Goal: Information Seeking & Learning: Check status

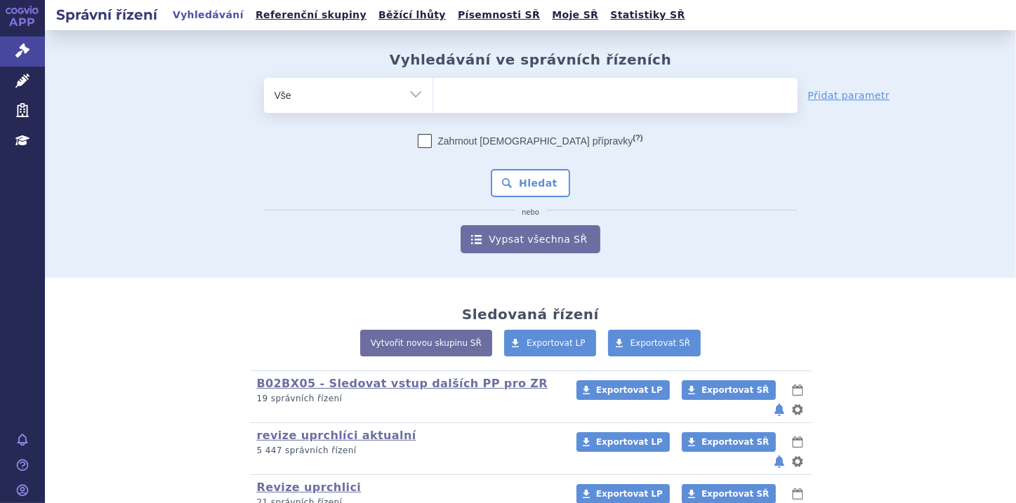
click at [415, 95] on select "Vše Spisová značka Typ SŘ Přípravek/SUKL kód Účastník/Držitel" at bounding box center [348, 94] width 169 height 32
select select "filter-file-number"
click at [264, 78] on select "Vše Spisová značka Typ SŘ Přípravek/SUKL kód Účastník/Držitel" at bounding box center [348, 94] width 169 height 32
click at [444, 95] on input "search" at bounding box center [448, 94] width 8 height 18
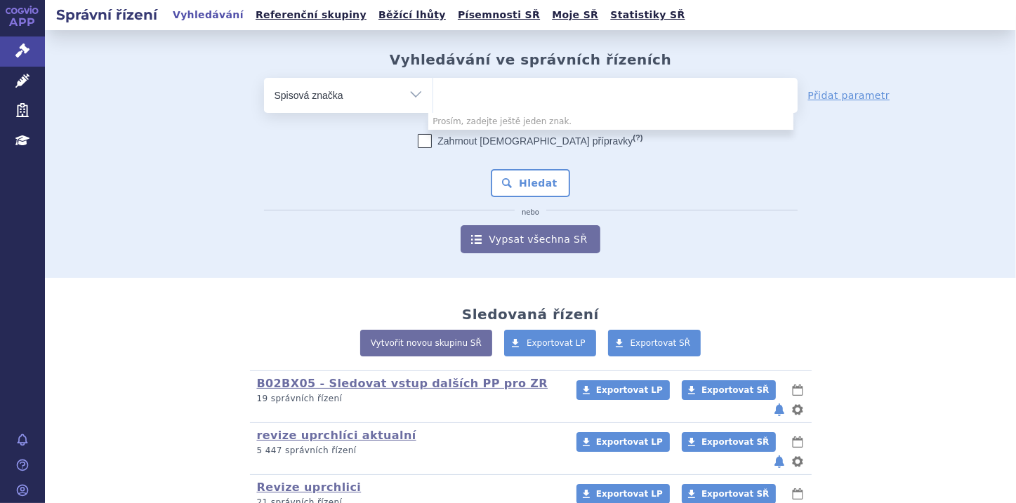
paste input "SUKLS274314/2024"
type input "SUKLS274314/2024"
select select "SUKLS274314/2024"
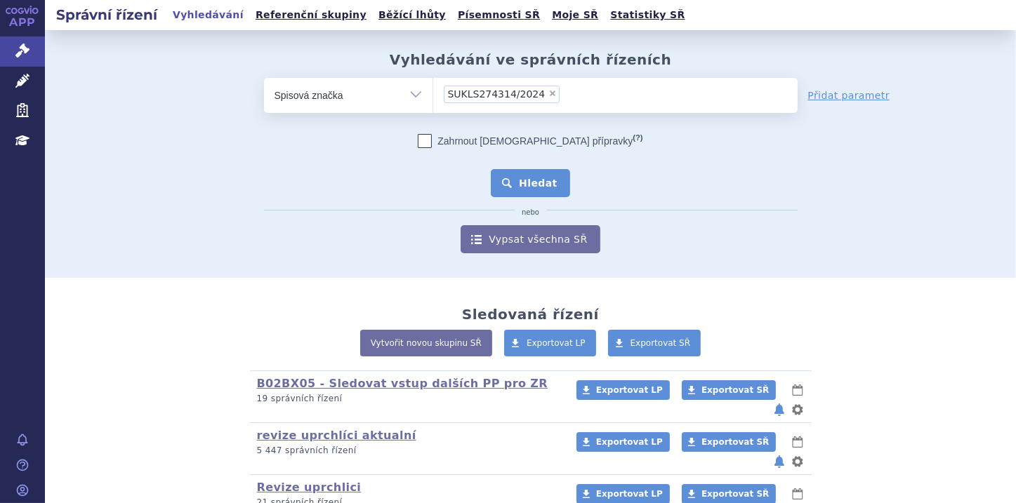
click at [525, 177] on button "Hledat" at bounding box center [530, 183] width 79 height 28
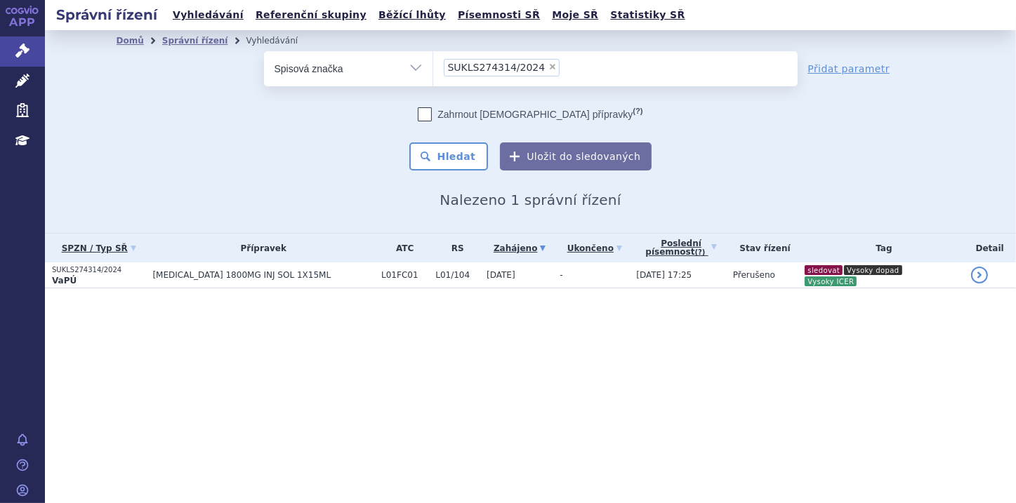
click at [414, 69] on select "Vše Spisová značka Typ SŘ Přípravek/SUKL kód Účastník/Držitel" at bounding box center [348, 67] width 169 height 32
select select "filter-all"
click at [264, 51] on select "Vše Spisová značka Typ SŘ Přípravek/SUKL kód Účastník/Držitel" at bounding box center [348, 67] width 169 height 32
click at [486, 70] on ul at bounding box center [615, 65] width 364 height 29
click at [433, 70] on select at bounding box center [433, 68] width 1 height 35
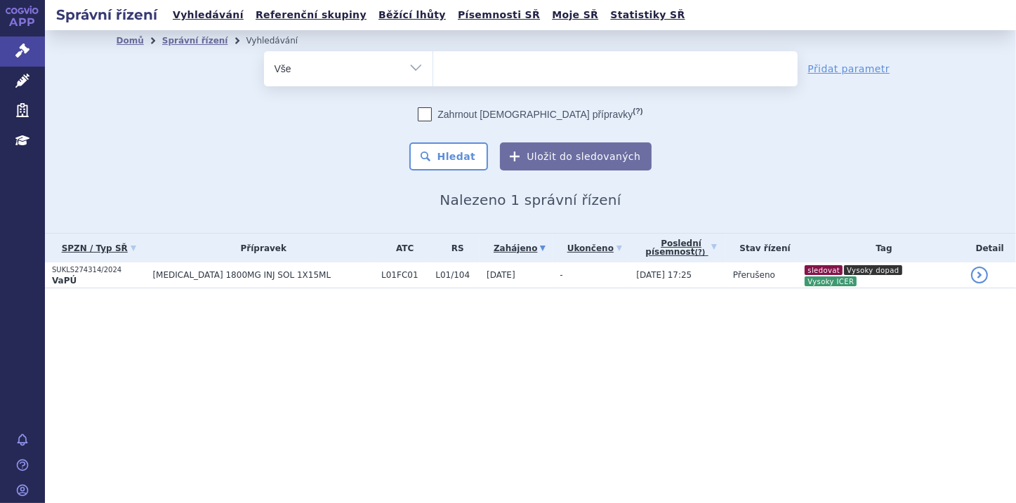
paste input "SUKLS291667/2025"
type input "SUKLS291667/2025"
select select "SUKLS291667/2025"
click at [468, 159] on button "Hledat" at bounding box center [448, 157] width 79 height 28
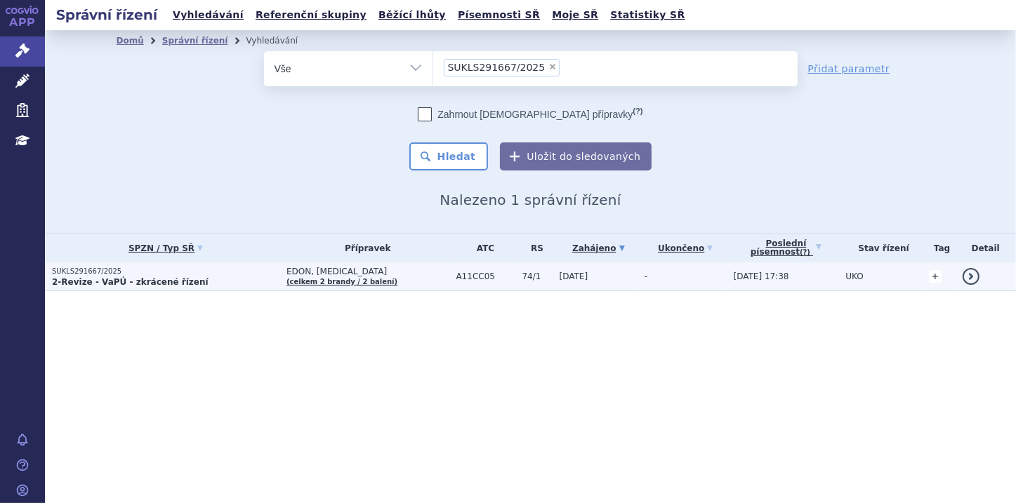
click at [933, 278] on link "+" at bounding box center [935, 276] width 13 height 13
click at [865, 282] on span at bounding box center [868, 279] width 14 height 18
click at [868, 275] on span at bounding box center [868, 279] width 14 height 18
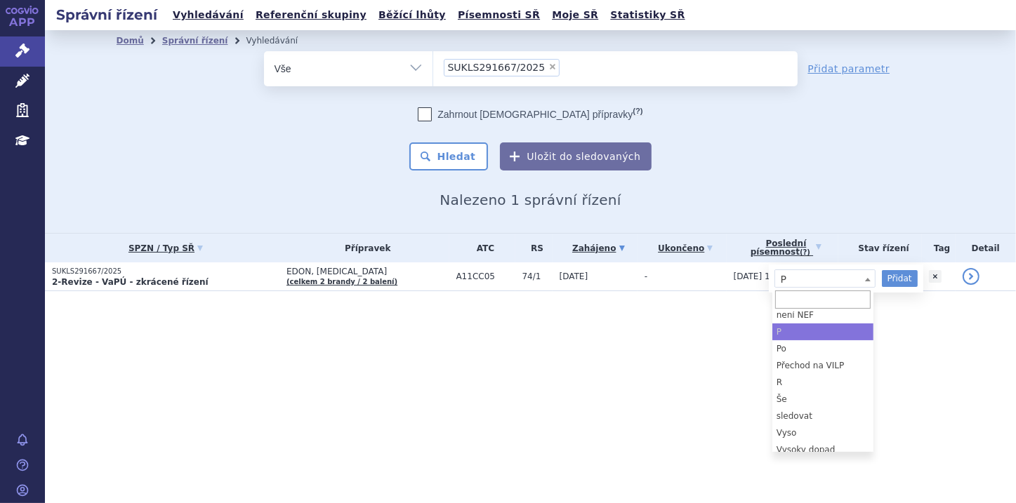
scroll to position [62, 0]
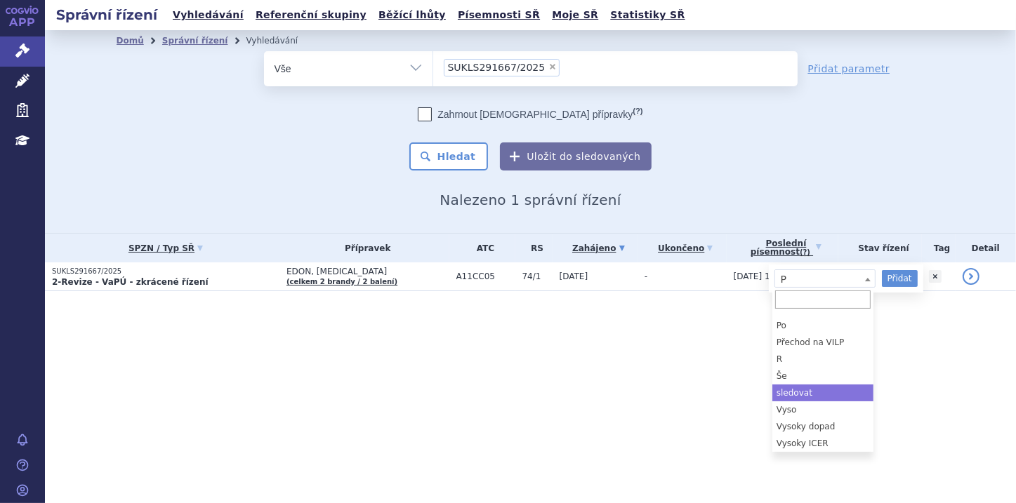
select select "sledovat"
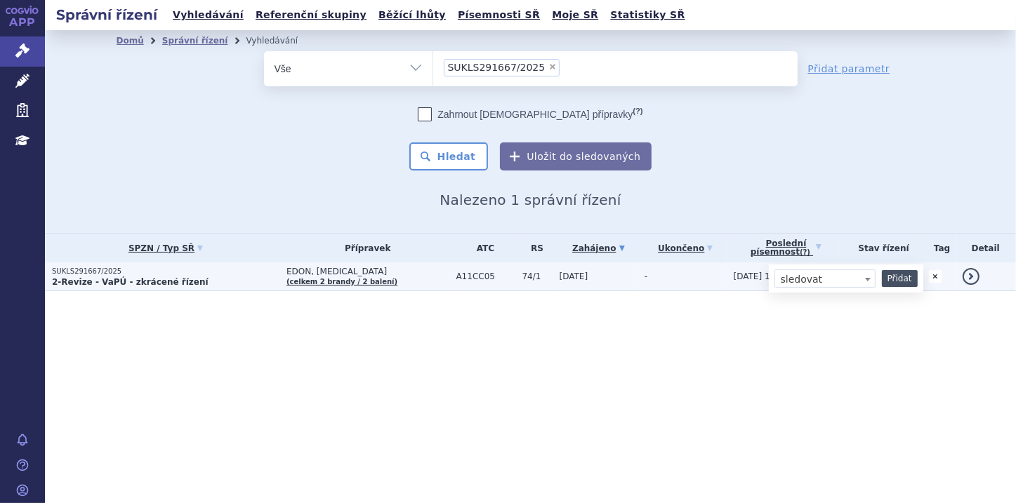
click at [902, 283] on button "Přidat" at bounding box center [900, 278] width 36 height 17
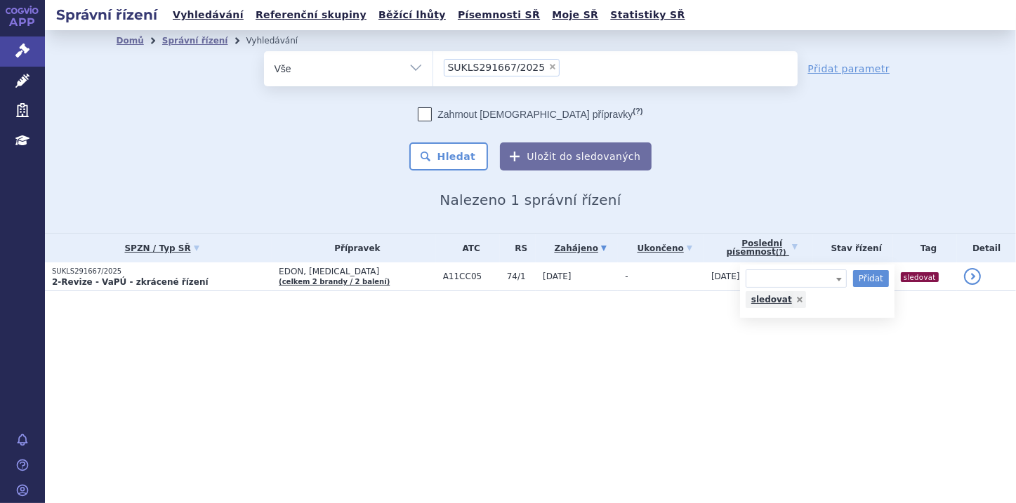
click at [930, 374] on div "Správní řízení Vyhledávání Referenční skupiny Běžící lhůty Písemnosti SŘ Moje S…" at bounding box center [530, 251] width 971 height 503
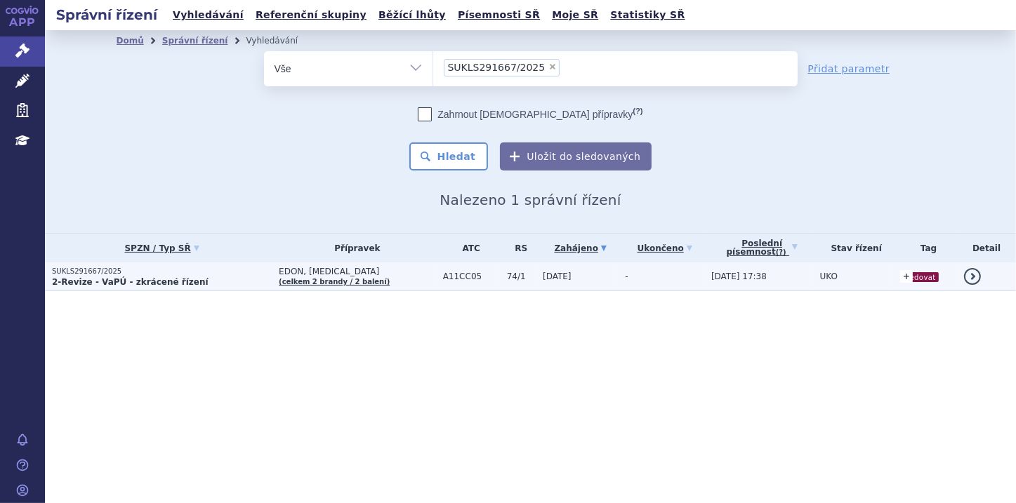
click at [900, 277] on link "+" at bounding box center [906, 276] width 13 height 13
click at [833, 277] on span at bounding box center [839, 279] width 14 height 18
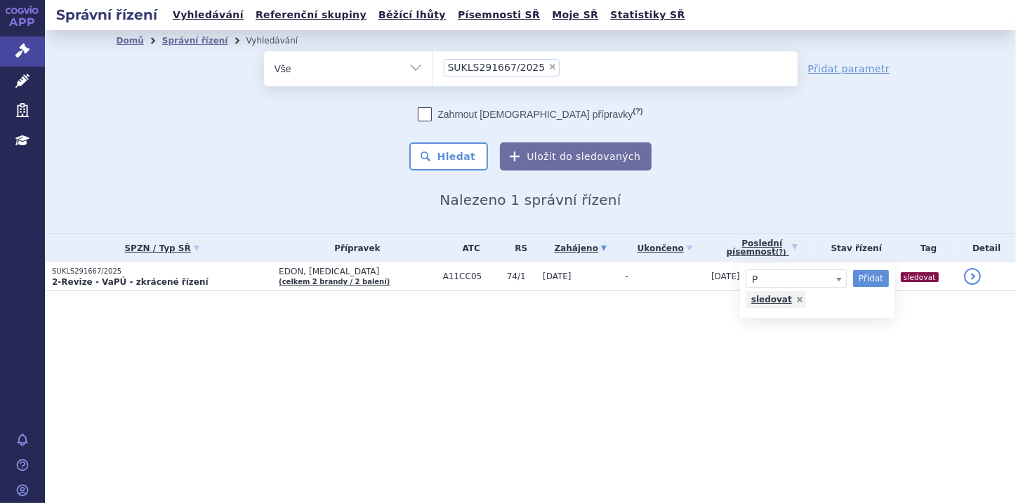
select select "P"
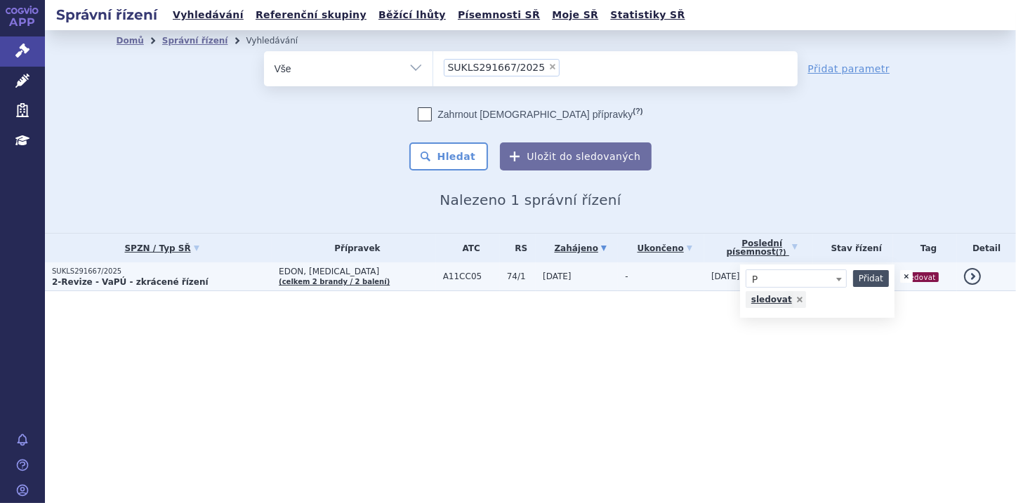
click at [862, 282] on button "Přidat" at bounding box center [871, 278] width 36 height 17
select select
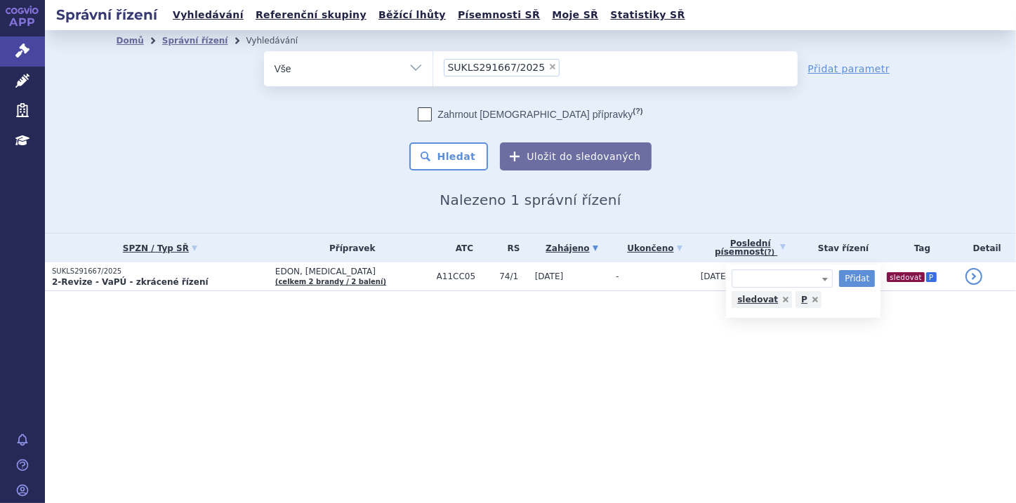
click at [935, 351] on div "Správní řízení Vyhledávání Referenční skupiny Běžící lhůty Písemnosti SŘ Moje S…" at bounding box center [530, 251] width 971 height 503
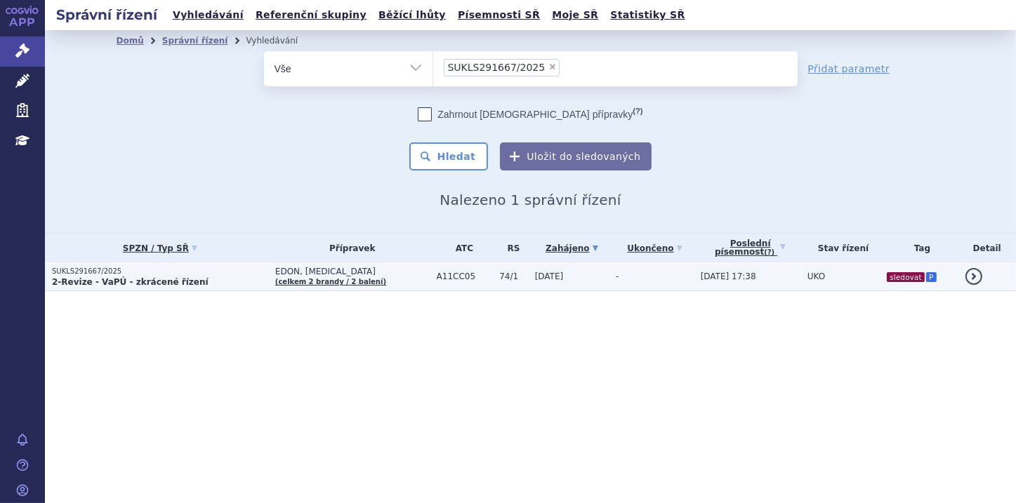
click at [180, 279] on strong "2-Revize - VaPÚ - zkrácené řízení" at bounding box center [130, 282] width 157 height 10
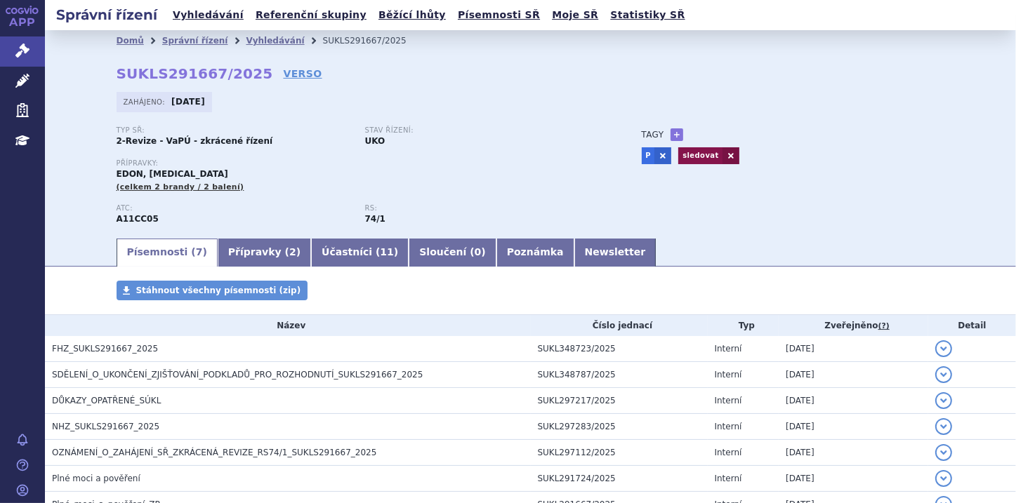
click at [496, 256] on link "Poznámka" at bounding box center [535, 253] width 78 height 28
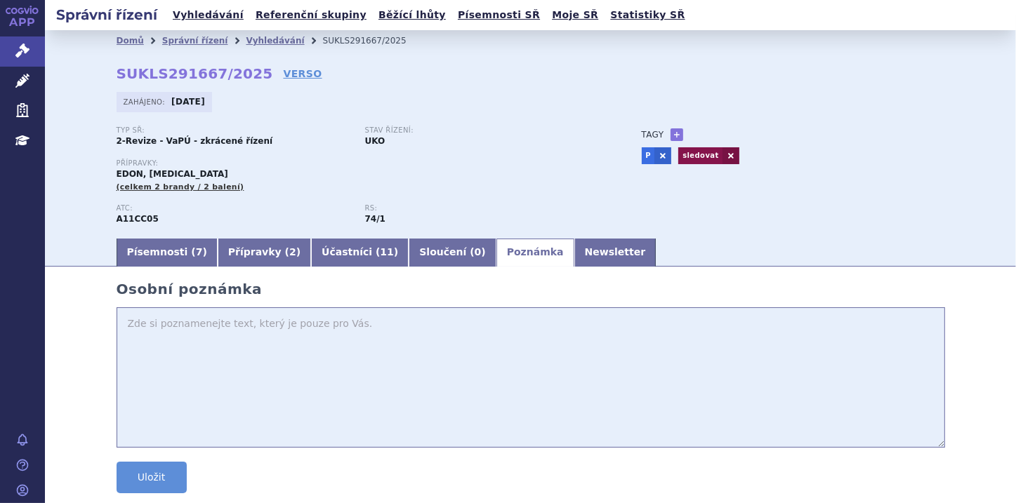
click at [186, 331] on textarea at bounding box center [531, 378] width 829 height 140
type textarea "proverit ODTD"
click at [143, 483] on button "Uložit" at bounding box center [152, 478] width 70 height 32
click at [149, 484] on button "Uložit" at bounding box center [152, 478] width 70 height 32
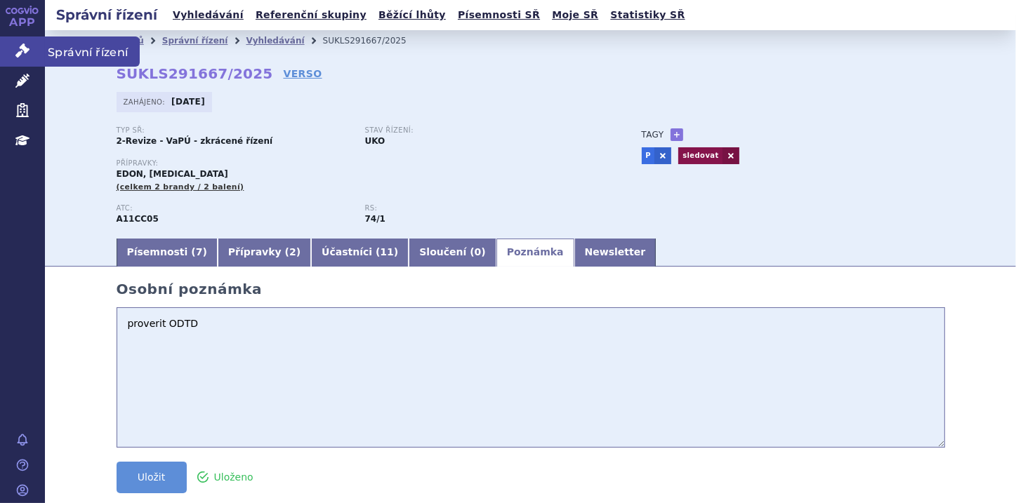
click at [14, 49] on link "Správní řízení" at bounding box center [22, 51] width 45 height 29
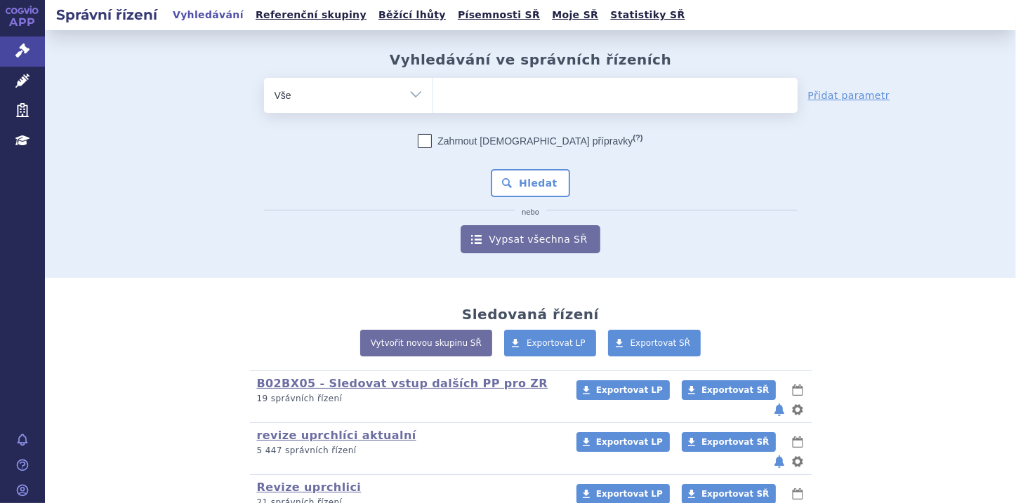
click at [470, 104] on ul at bounding box center [615, 92] width 364 height 29
click at [433, 104] on select at bounding box center [433, 94] width 1 height 35
paste input "SUKLS166482/2025"
type input "SUKLS166482/2025"
select select "SUKLS166482/2025"
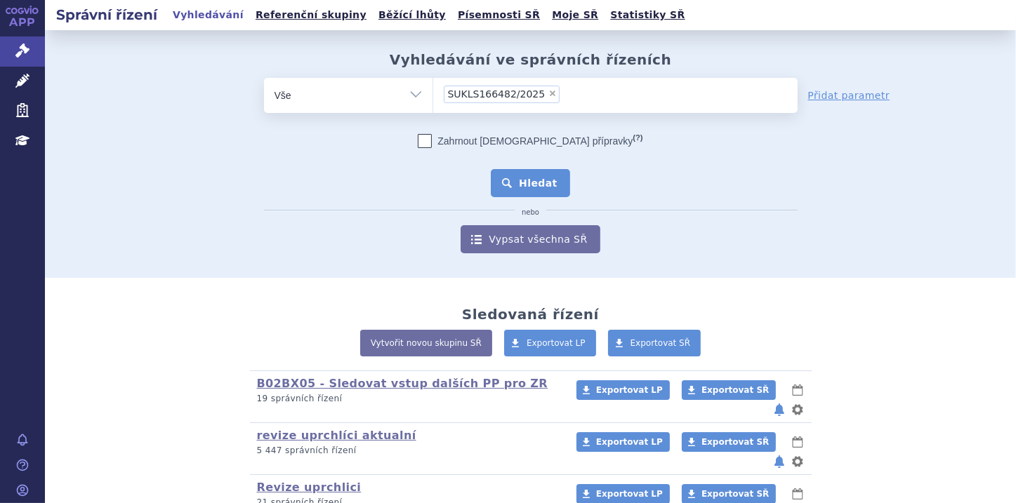
click at [541, 179] on button "Hledat" at bounding box center [530, 183] width 79 height 28
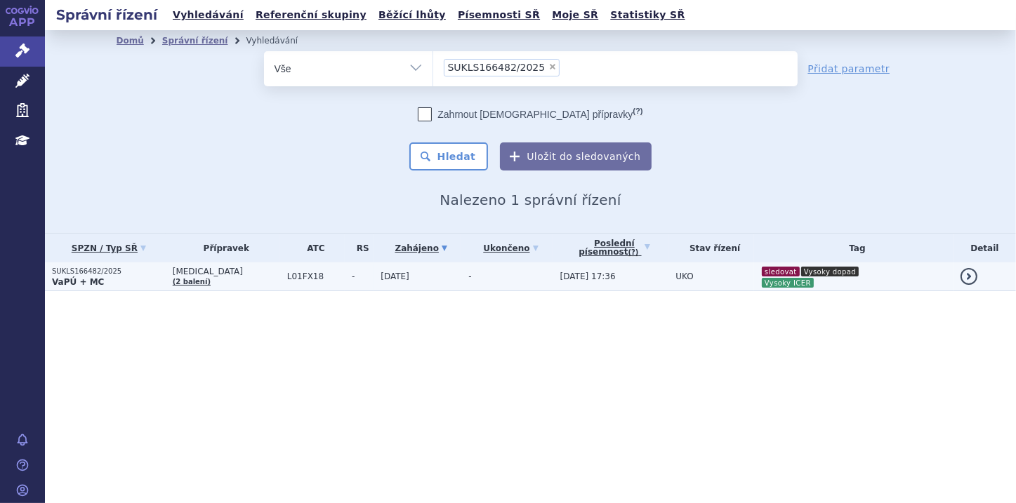
click at [104, 275] on p "SUKLS166482/2025" at bounding box center [109, 272] width 114 height 10
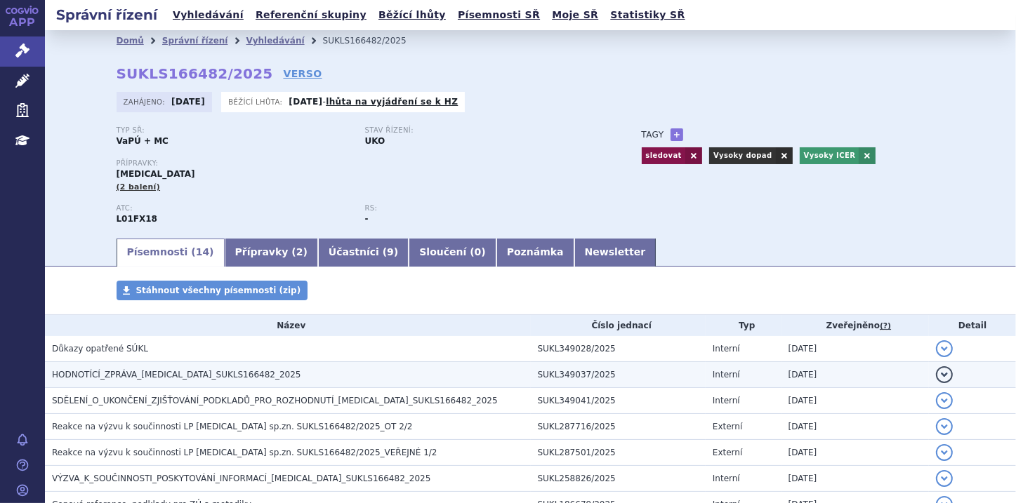
click at [256, 371] on h3 "HODNOTÍCÍ_ZPRÁVA_RYBREVANT_SUKLS166482_2025" at bounding box center [291, 375] width 479 height 14
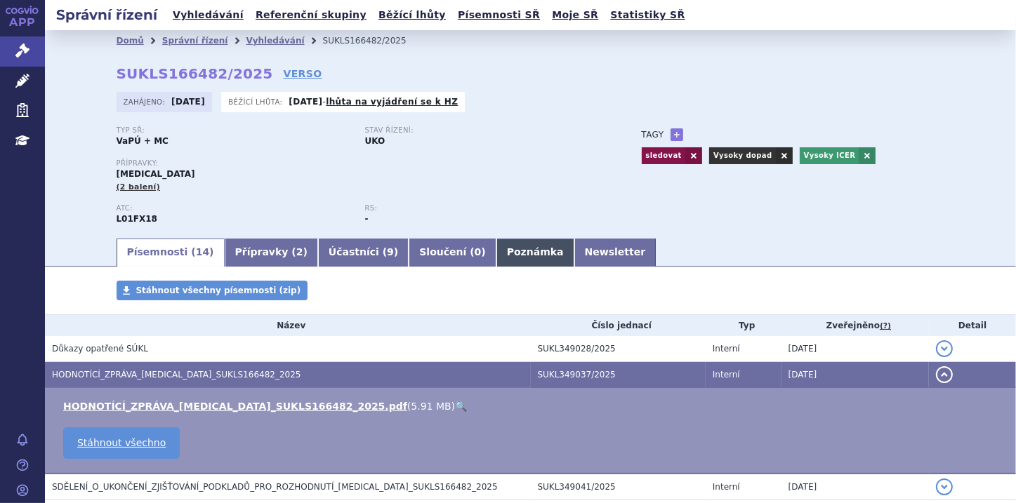
click at [496, 258] on link "Poznámka" at bounding box center [535, 253] width 78 height 28
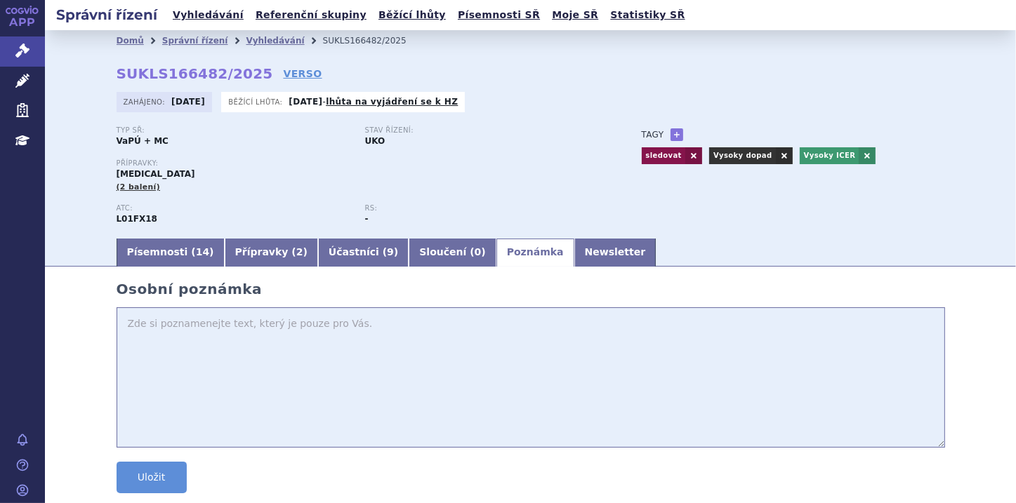
click at [167, 329] on textarea at bounding box center [531, 378] width 829 height 140
type textarea "HZ je neg. s.c forma"
click at [146, 475] on button "Uložit" at bounding box center [152, 478] width 70 height 32
click at [14, 53] on link "Správní řízení" at bounding box center [22, 51] width 45 height 29
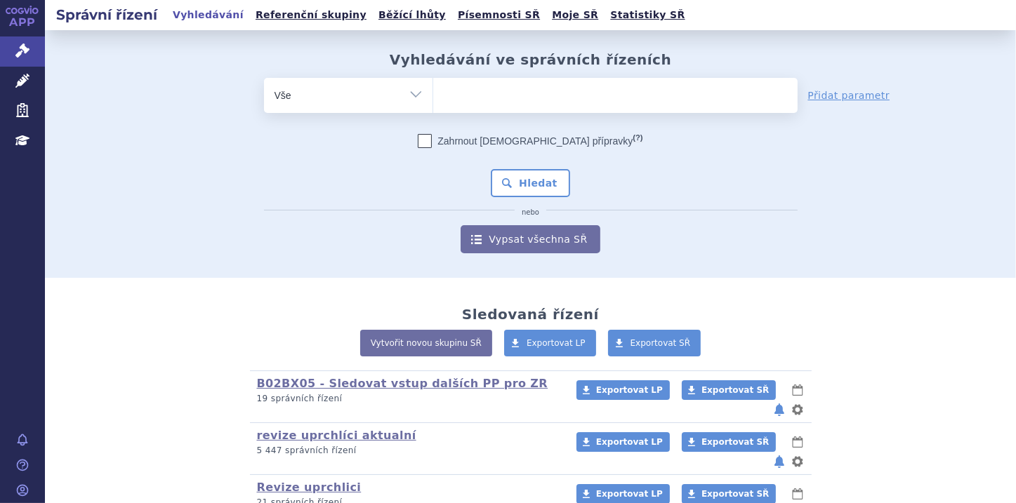
click at [410, 93] on select "Vše Spisová značka Typ SŘ Přípravek/SUKL kód Účastník/Držitel" at bounding box center [348, 94] width 169 height 32
select select "filter-file-number"
click at [264, 78] on select "Vše Spisová značka Typ SŘ Přípravek/SUKL kód Účastník/Držitel" at bounding box center [348, 94] width 169 height 32
click at [447, 93] on ul at bounding box center [615, 92] width 364 height 29
click at [433, 93] on select at bounding box center [433, 94] width 1 height 35
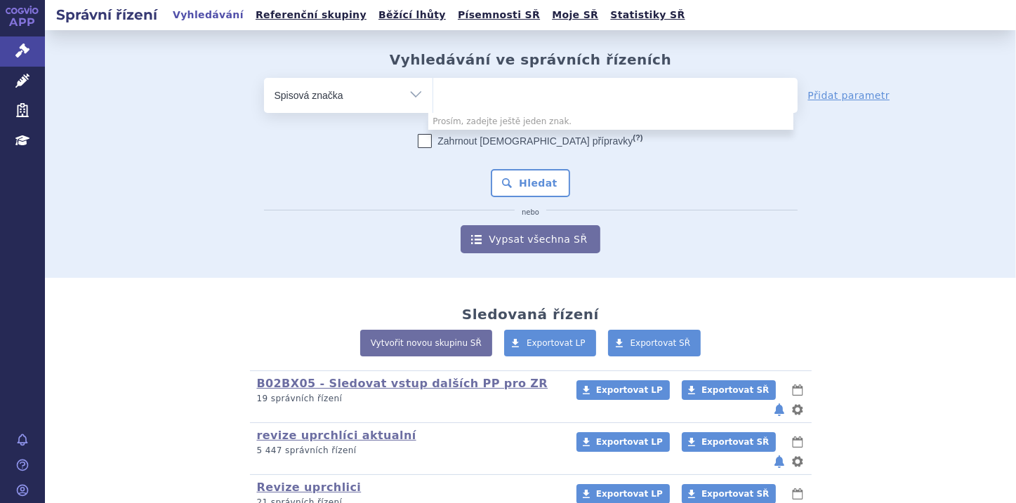
paste input "SUKLS151882/2025"
type input "SUKLS151882/2025"
select select "SUKLS151882/2025"
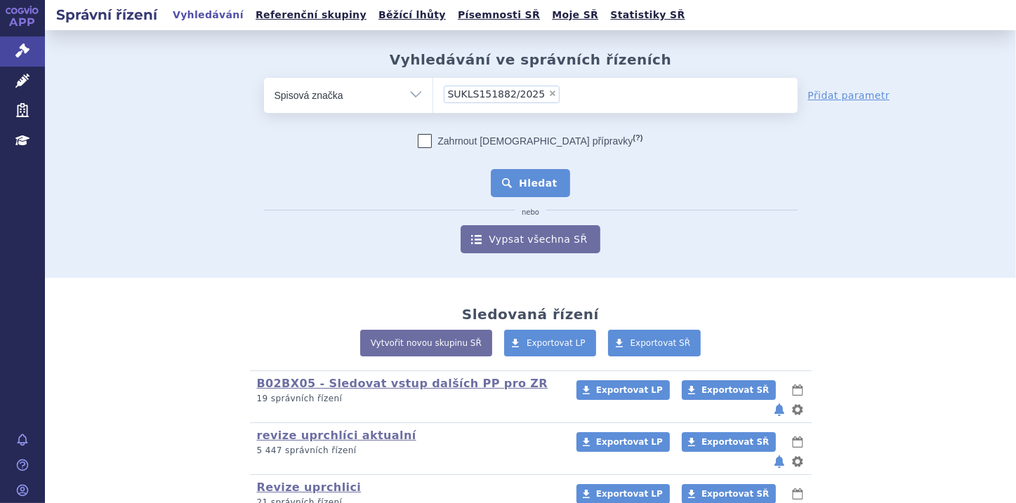
click at [536, 185] on button "Hledat" at bounding box center [530, 183] width 79 height 28
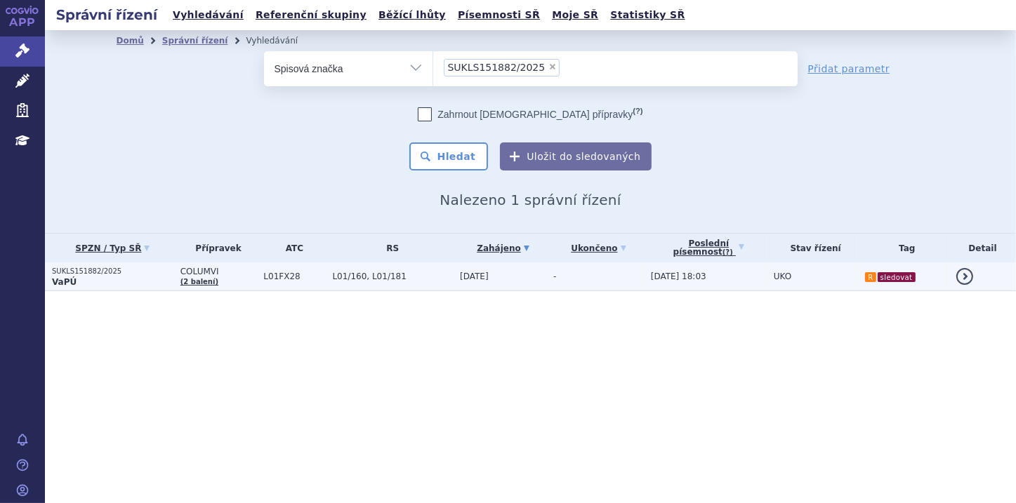
click at [81, 279] on p "VaPÚ" at bounding box center [112, 282] width 121 height 11
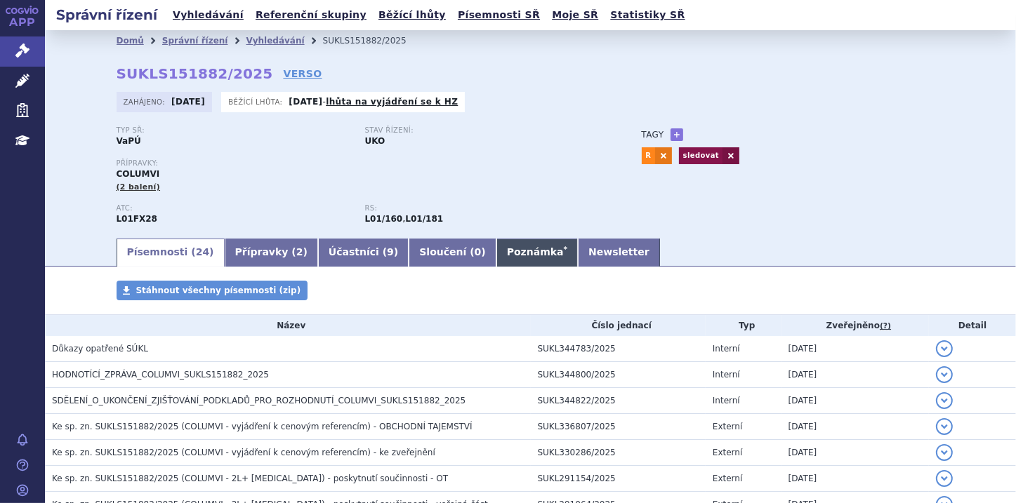
click at [496, 249] on link "Poznámka *" at bounding box center [536, 253] width 81 height 28
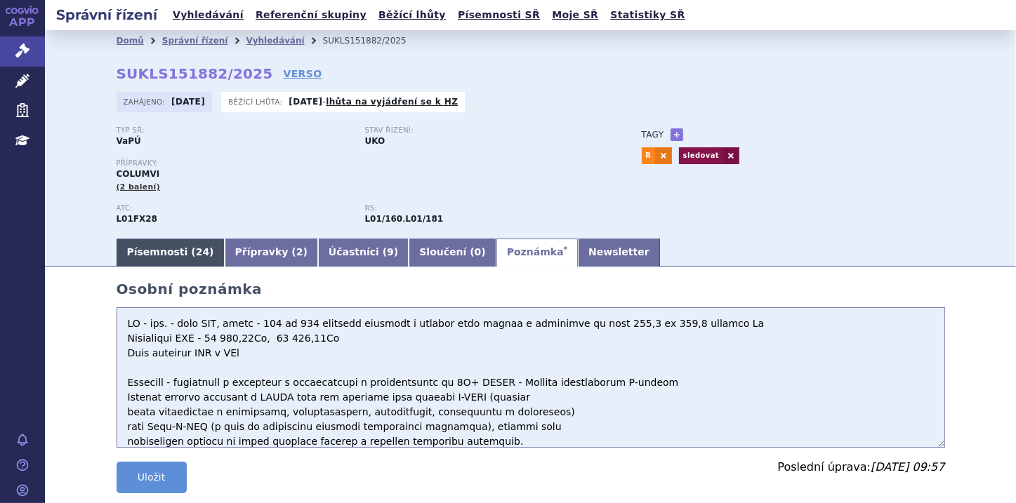
click at [171, 253] on link "Písemnosti ( 24 )" at bounding box center [171, 253] width 108 height 28
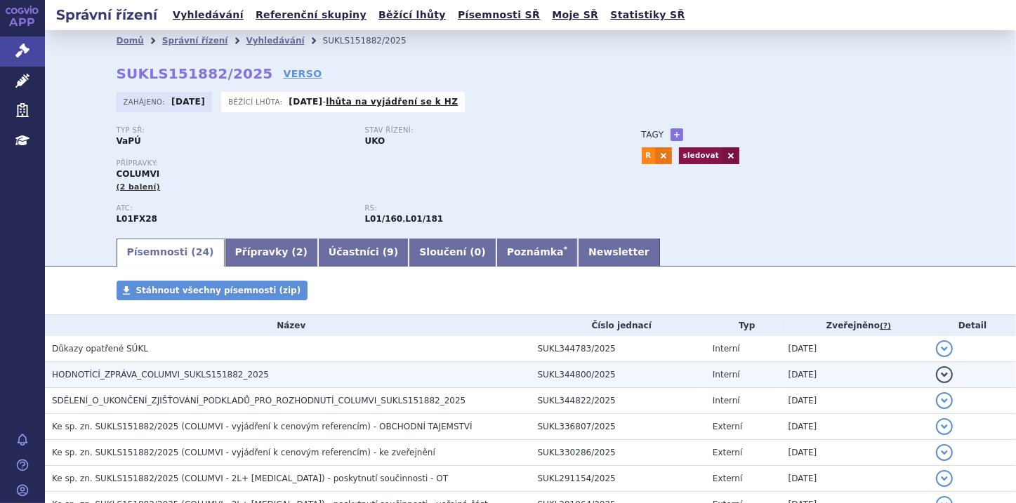
click at [936, 373] on button "detail" at bounding box center [944, 375] width 17 height 17
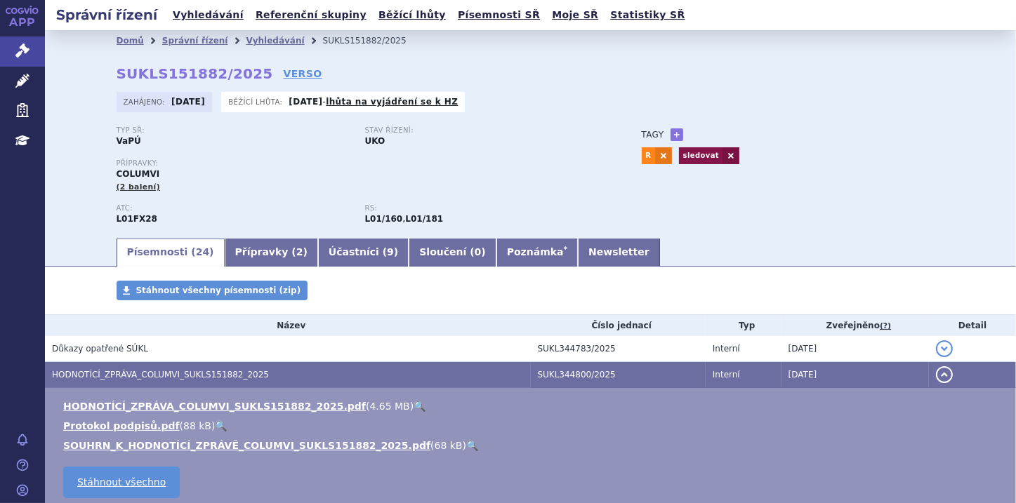
click at [466, 448] on link "🔍" at bounding box center [472, 445] width 12 height 11
click at [11, 50] on link "Správní řízení" at bounding box center [22, 51] width 45 height 29
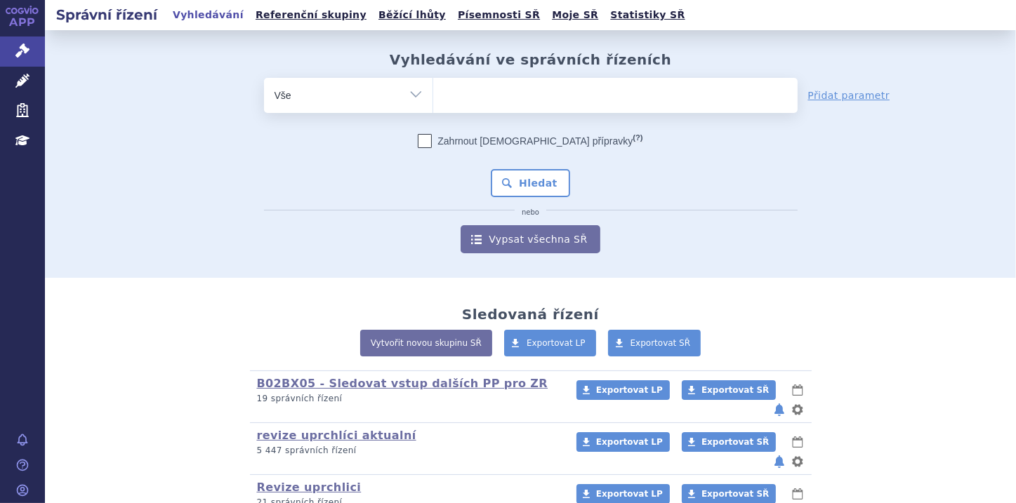
select select "filter-file-number"
click at [264, 78] on select "Vše Spisová značka Typ SŘ Přípravek/SUKL kód Účastník/Držitel" at bounding box center [348, 94] width 169 height 32
click at [444, 92] on input "search" at bounding box center [448, 94] width 8 height 18
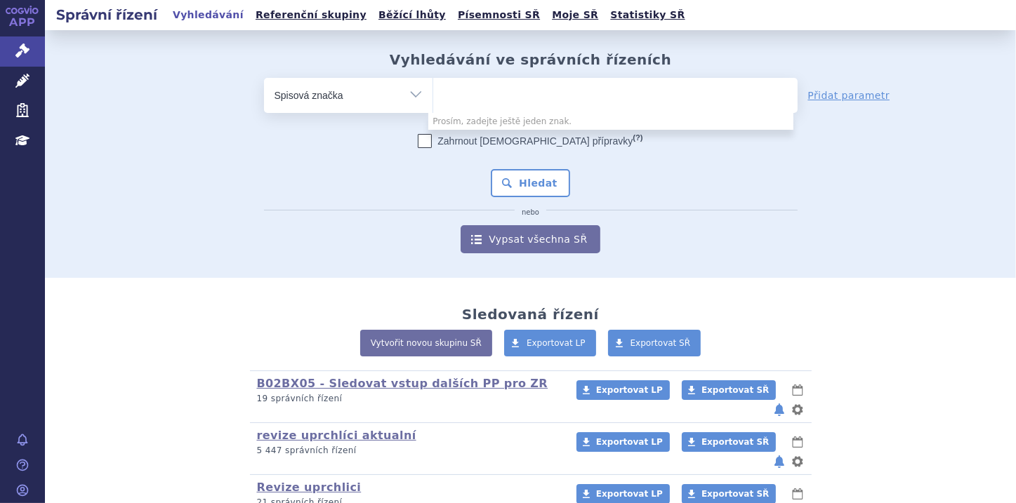
paste input "SUKLS166898/2025"
type input "SUKLS166898/2025"
select select "SUKLS166898/2025"
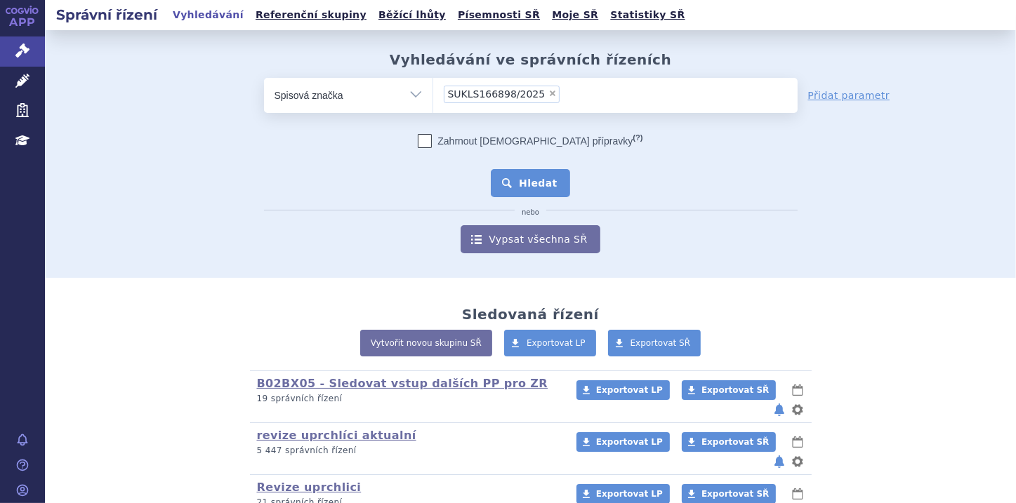
click at [535, 187] on button "Hledat" at bounding box center [530, 183] width 79 height 28
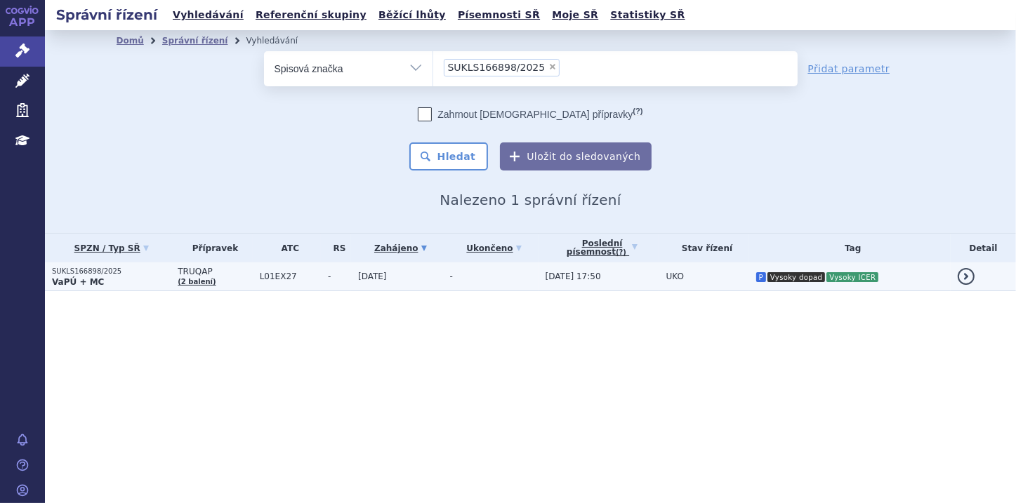
click at [103, 277] on p "VaPÚ + MC" at bounding box center [111, 282] width 119 height 11
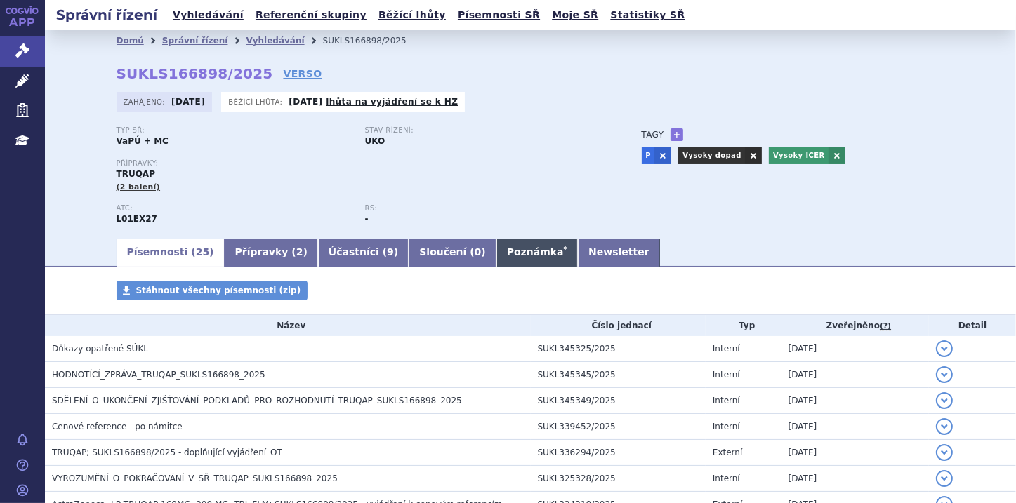
click at [496, 247] on link "Poznámka *" at bounding box center [536, 253] width 81 height 28
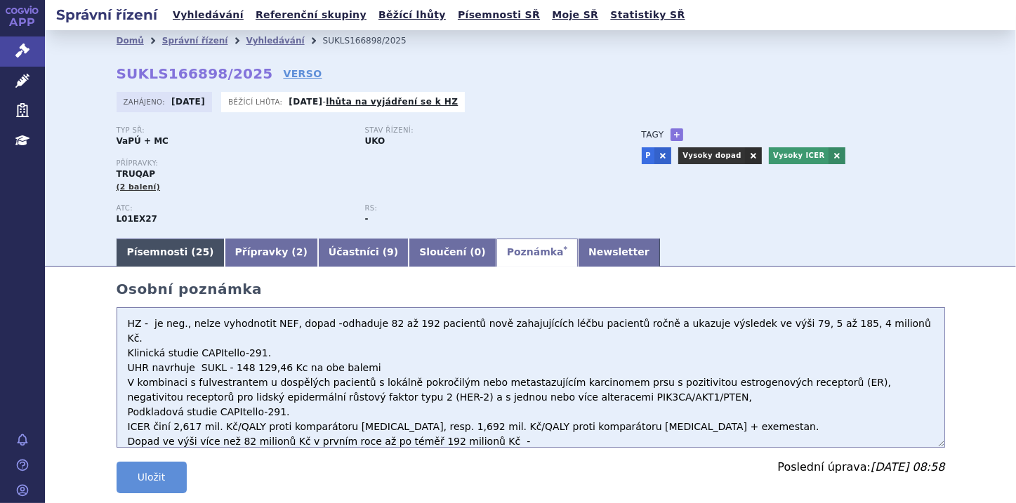
click at [157, 253] on link "Písemnosti ( 25 )" at bounding box center [171, 253] width 108 height 28
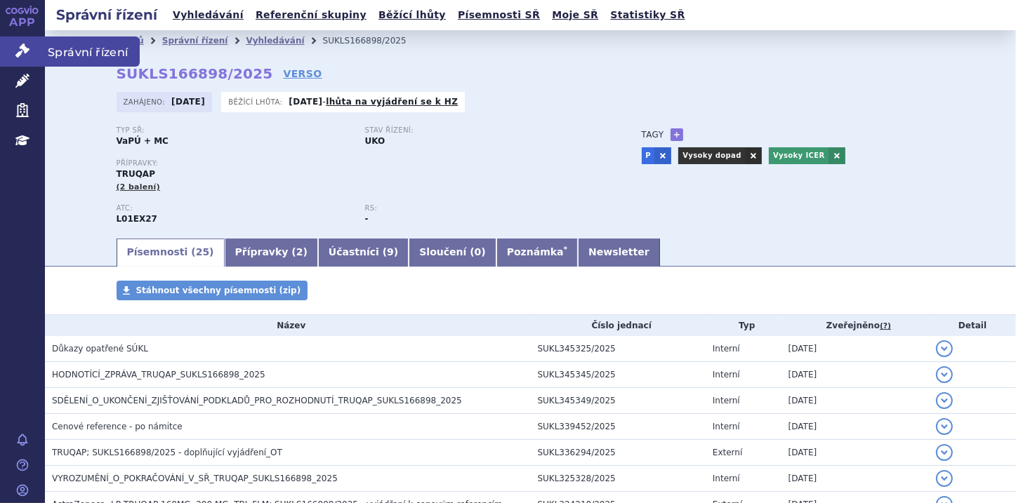
click at [11, 51] on link "Správní řízení" at bounding box center [22, 51] width 45 height 29
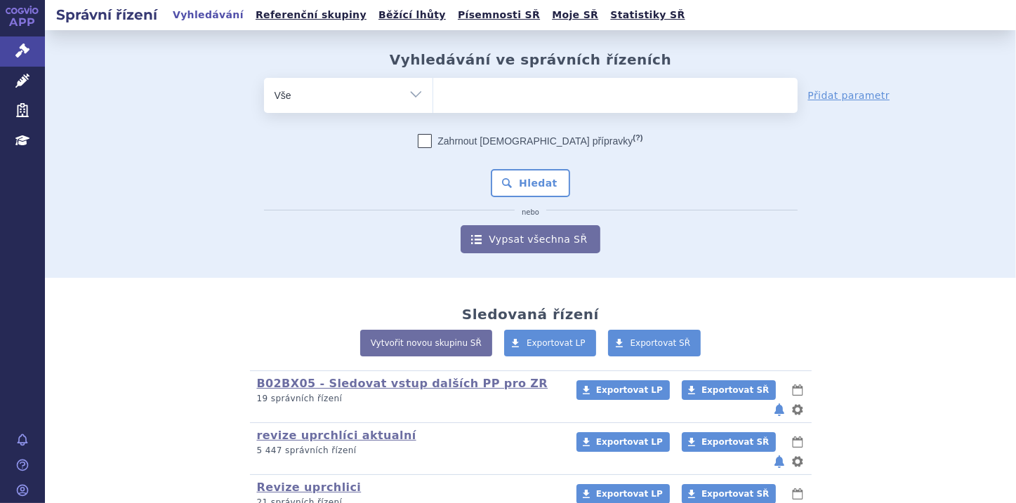
click at [407, 94] on select "Vše Spisová značka Typ SŘ Přípravek/SUKL kód Účastník/Držitel" at bounding box center [348, 94] width 169 height 32
select select "filter-file-number"
click at [264, 78] on select "Vše Spisová značka Typ SŘ Přípravek/SUKL kód Účastník/Držitel" at bounding box center [348, 94] width 169 height 32
click at [469, 95] on ul at bounding box center [615, 92] width 364 height 29
click at [433, 95] on select at bounding box center [433, 94] width 1 height 35
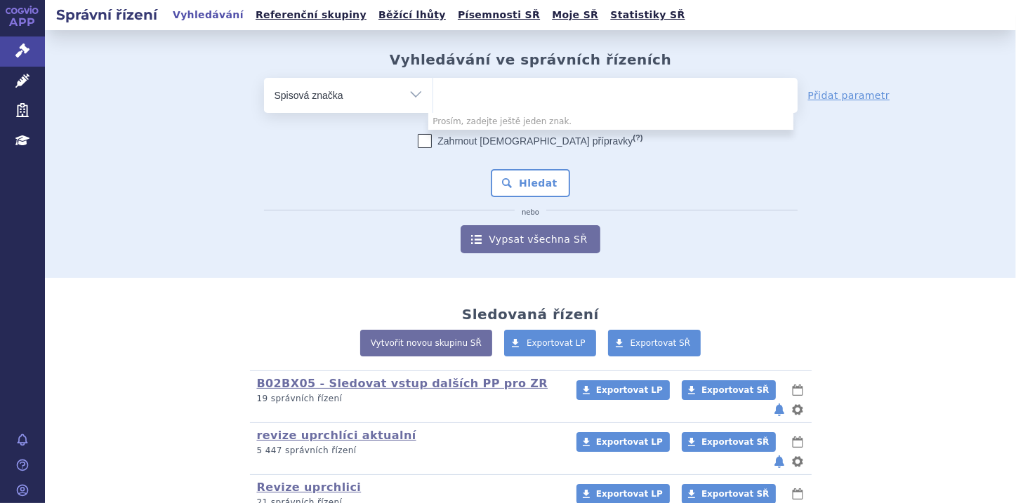
paste input "SUKLS275139/2025"
type input "SUKLS275139/2025"
select select "SUKLS275139/2025"
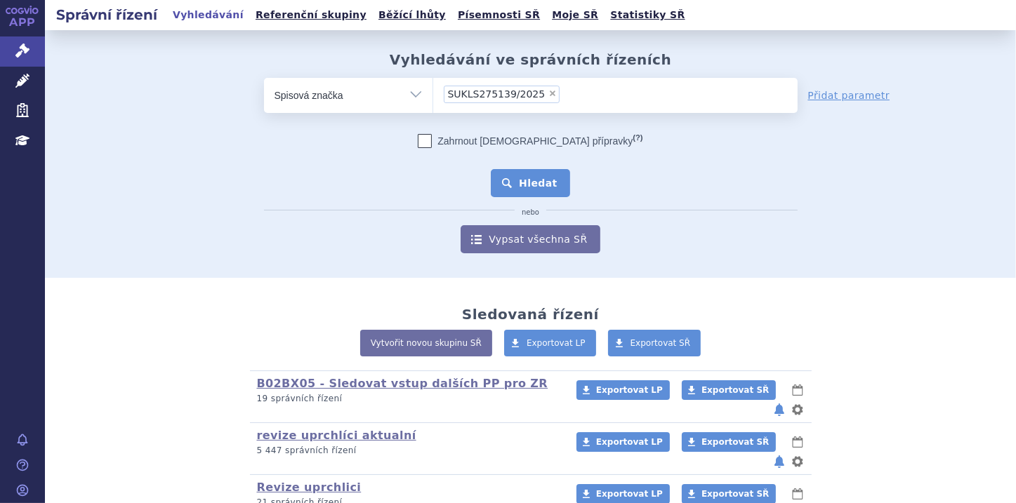
click at [545, 185] on button "Hledat" at bounding box center [530, 183] width 79 height 28
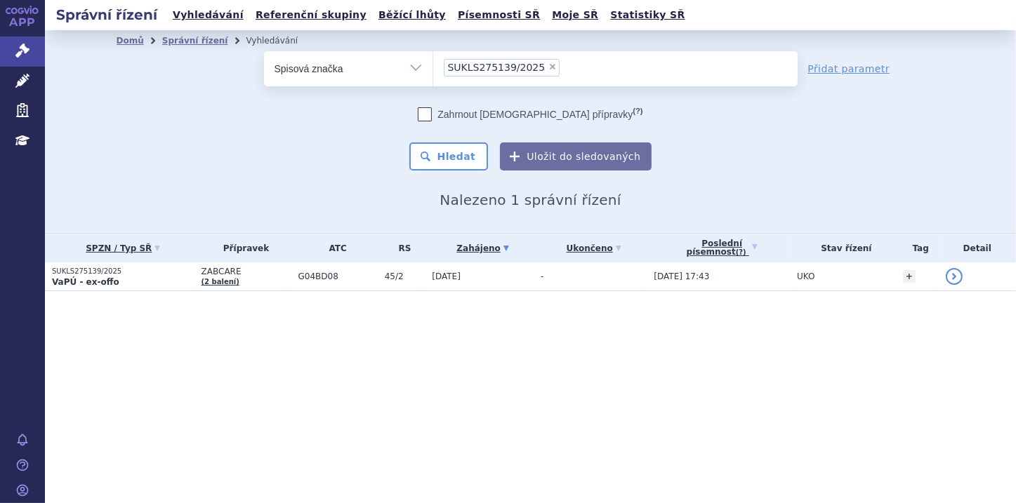
click at [548, 68] on span "×" at bounding box center [552, 66] width 8 height 8
click at [433, 68] on select "SUKLS275139/2025" at bounding box center [433, 68] width 1 height 35
select select
type input "SUKLS276853/2025"
select select "SUKLS276853/2025"
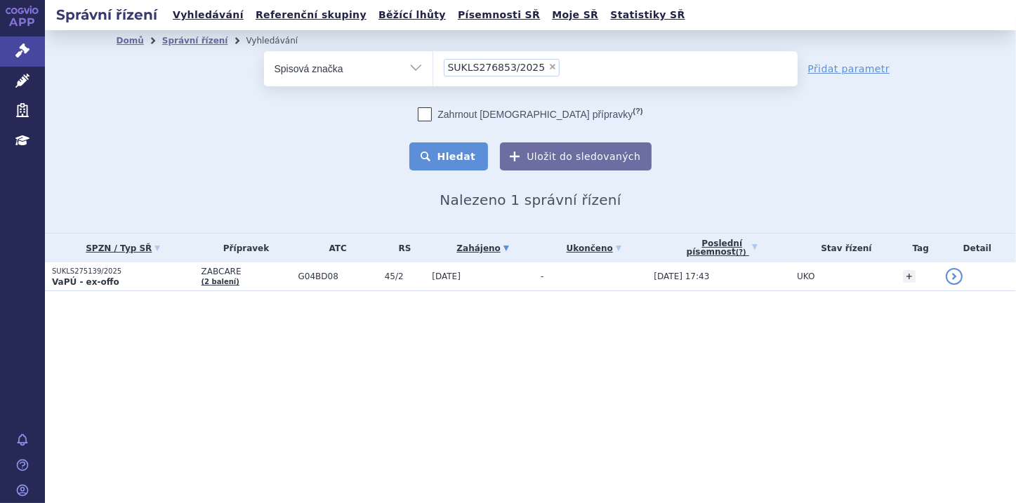
click at [462, 154] on button "Hledat" at bounding box center [448, 157] width 79 height 28
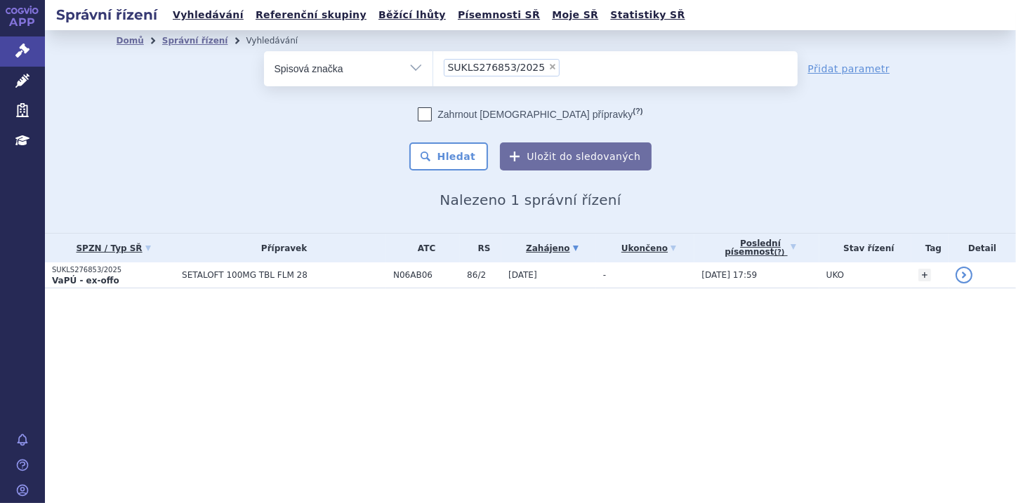
click at [548, 65] on span "×" at bounding box center [552, 66] width 8 height 8
click at [433, 65] on select "SUKLS276853/2025" at bounding box center [433, 68] width 1 height 35
select select
type input "SUKLS275161/2025"
select select "SUKLS275161/2025"
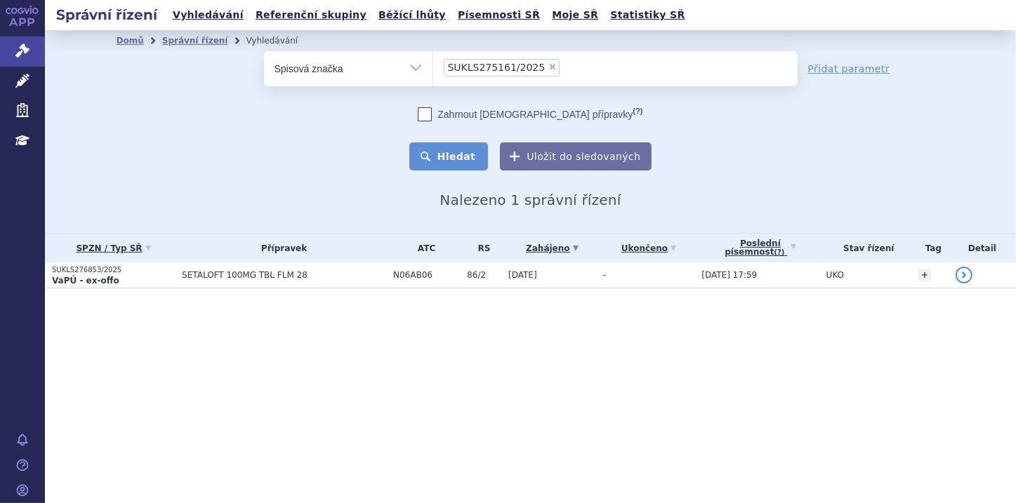
click at [470, 157] on button "Hledat" at bounding box center [448, 157] width 79 height 28
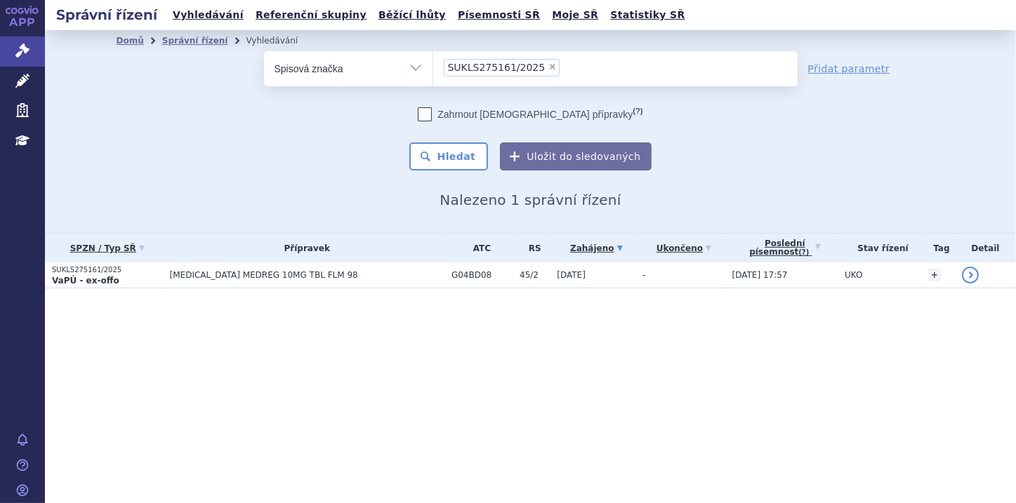
click at [548, 68] on span "×" at bounding box center [552, 66] width 8 height 8
click at [433, 68] on select "SUKLS275161/2025" at bounding box center [433, 68] width 1 height 35
select select
type input "SUKLS282351/2025"
select select "SUKLS282351/2025"
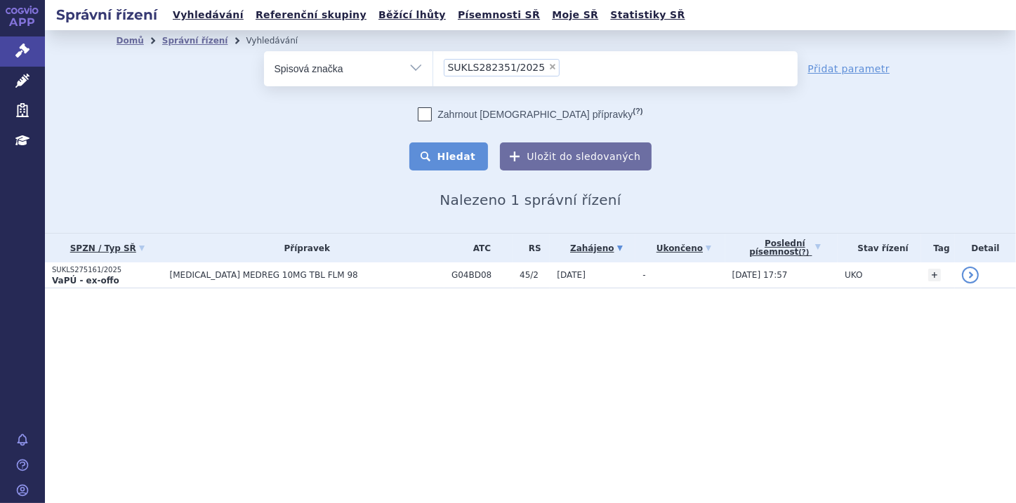
click at [451, 157] on button "Hledat" at bounding box center [448, 157] width 79 height 28
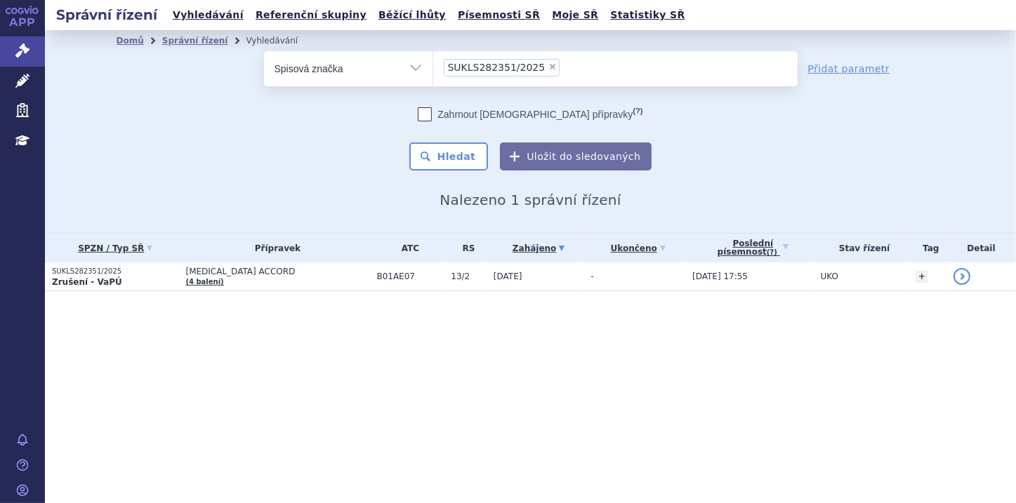
click at [548, 65] on span "×" at bounding box center [552, 66] width 8 height 8
click at [433, 65] on select "SUKLS282351/2025" at bounding box center [433, 68] width 1 height 35
select select
type input "SUKLS274972/2025"
select select "SUKLS274972/2025"
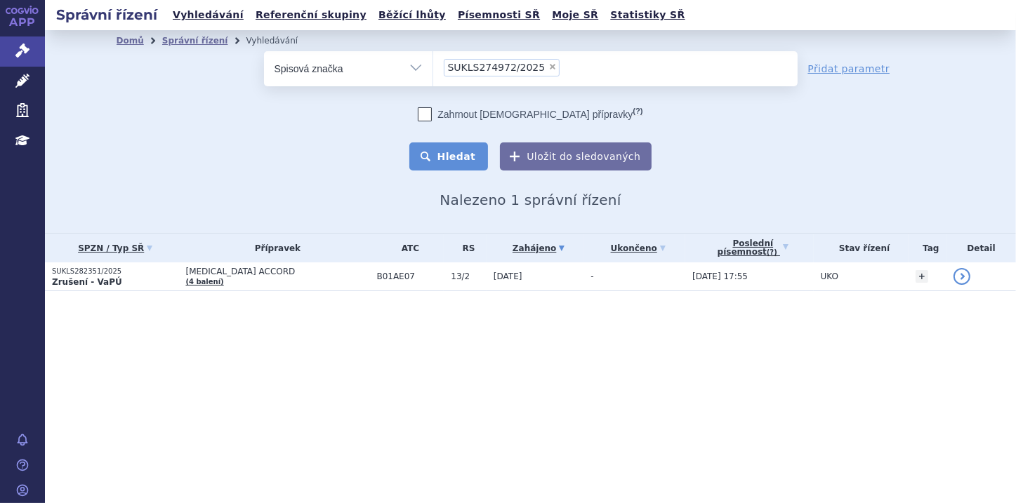
click at [454, 156] on button "Hledat" at bounding box center [448, 157] width 79 height 28
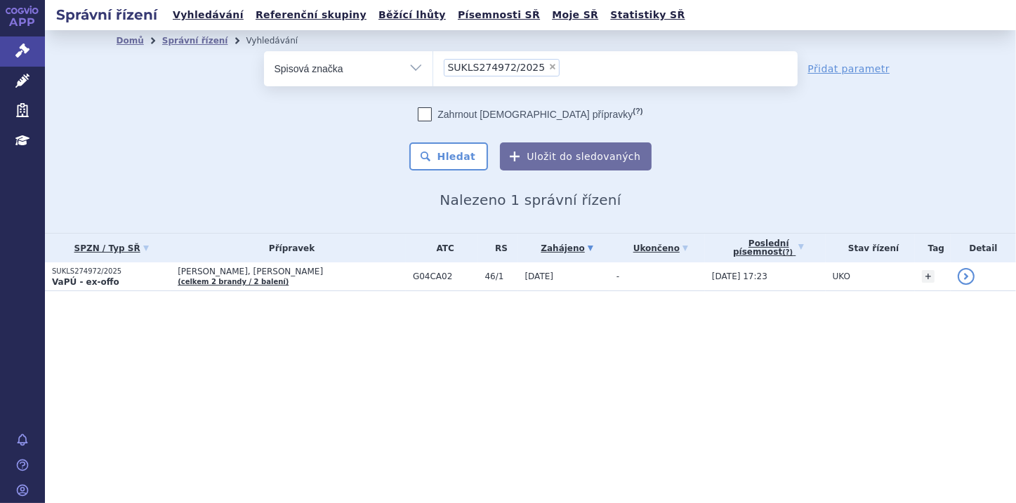
click at [548, 64] on span "×" at bounding box center [552, 66] width 8 height 8
click at [433, 64] on select "SUKLS274972/2025" at bounding box center [433, 68] width 1 height 35
select select
type input "SUKLS298611/2024"
select select "SUKLS298611/2024"
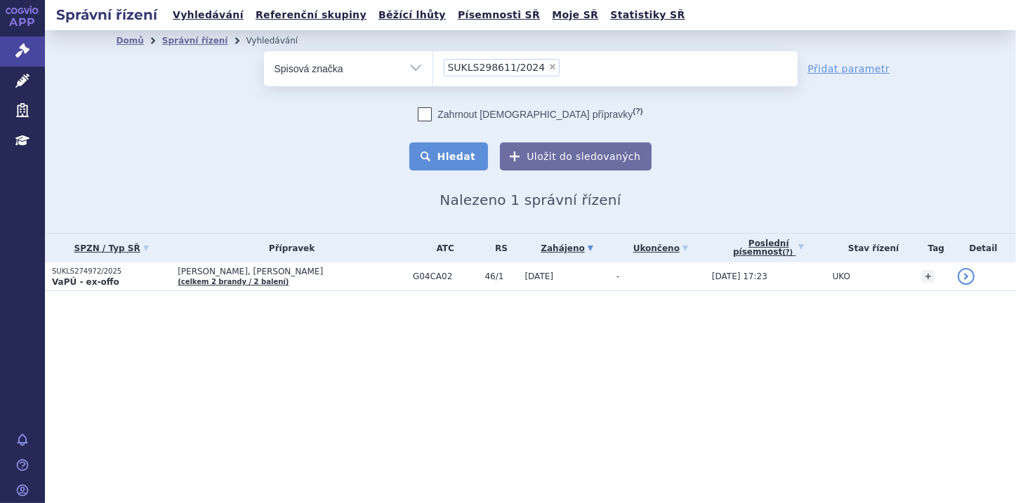
click at [449, 151] on button "Hledat" at bounding box center [448, 157] width 79 height 28
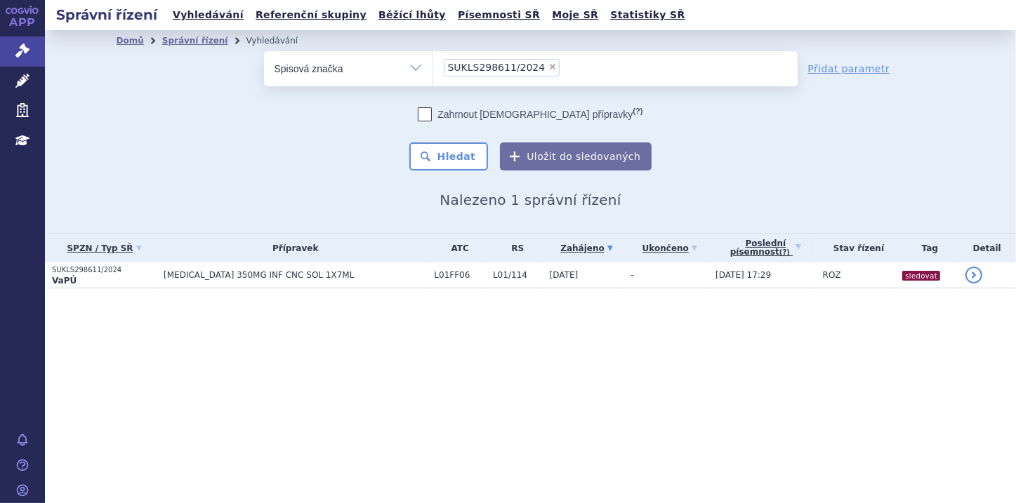
click at [548, 65] on span "×" at bounding box center [552, 66] width 8 height 8
click at [433, 65] on select "SUKLS298611/2024" at bounding box center [433, 68] width 1 height 35
select select
type input "SUKLS298611/2024"
select select "SUKLS298611/2024"
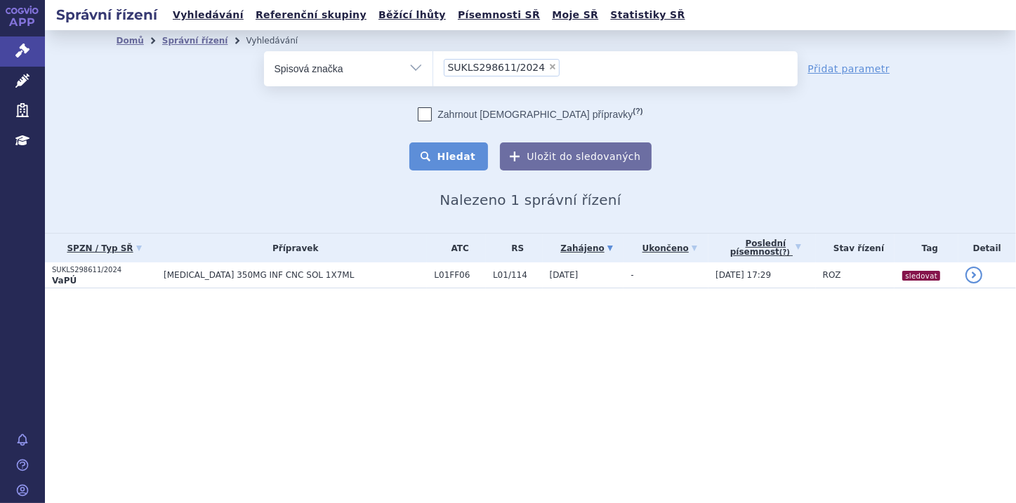
click at [461, 159] on button "Hledat" at bounding box center [448, 157] width 79 height 28
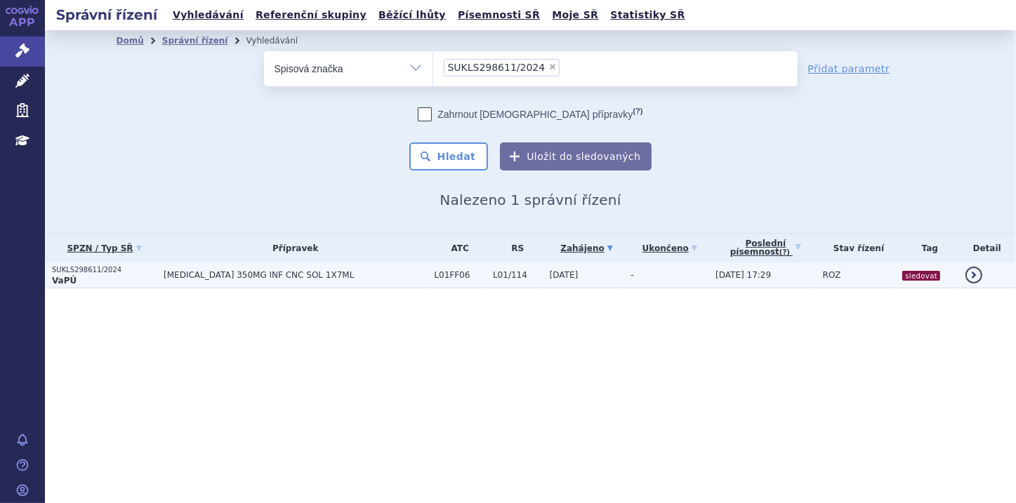
click at [128, 268] on p "SUKLS298611/2024" at bounding box center [104, 270] width 105 height 10
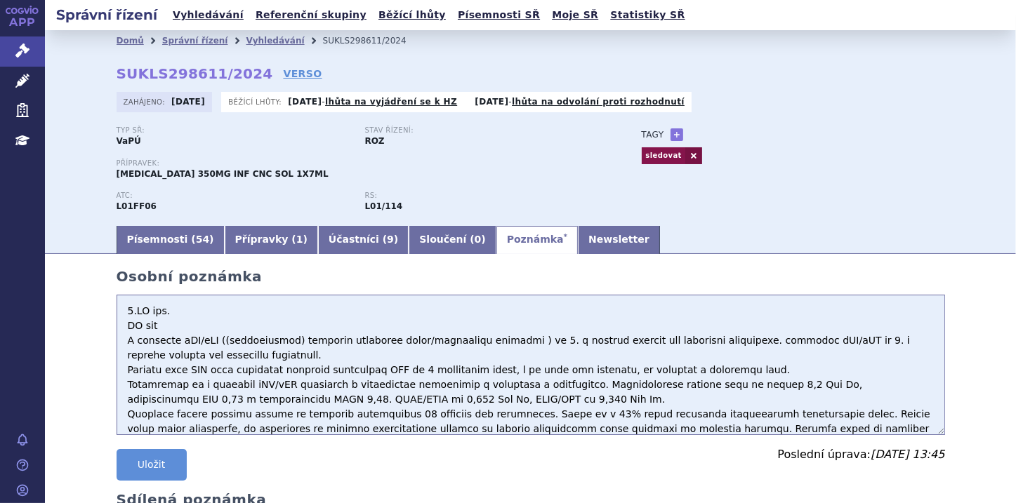
click at [121, 312] on textarea at bounding box center [531, 365] width 829 height 140
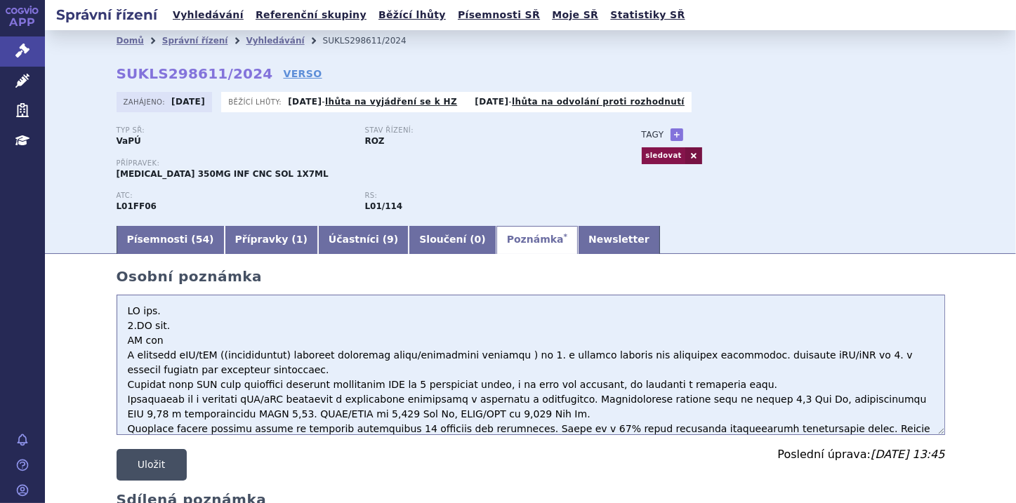
type textarea "HZ poz. 2.HZ neg. HZ neg V indikaci rCC/mCC ((metastatický) karcinom děložního …"
click at [146, 468] on button "Uložit" at bounding box center [152, 465] width 70 height 32
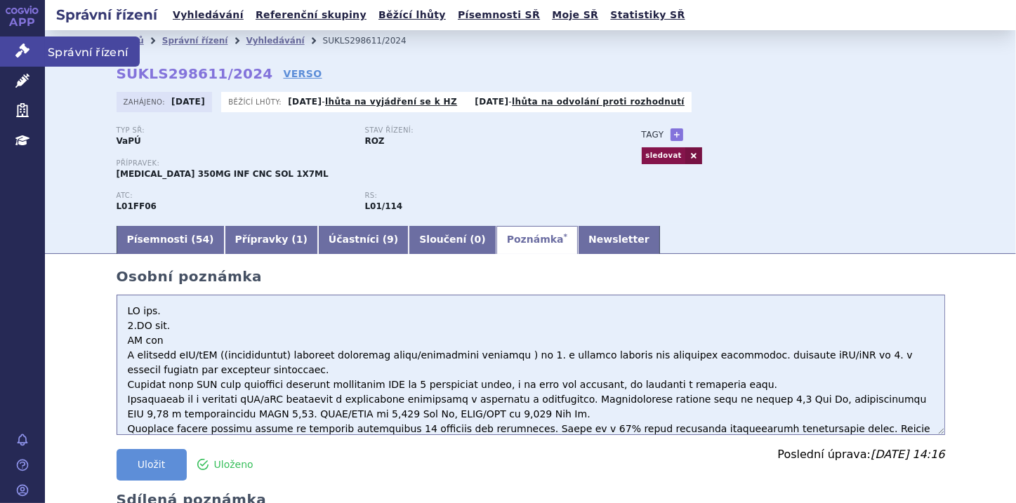
click at [22, 51] on icon at bounding box center [22, 51] width 14 height 14
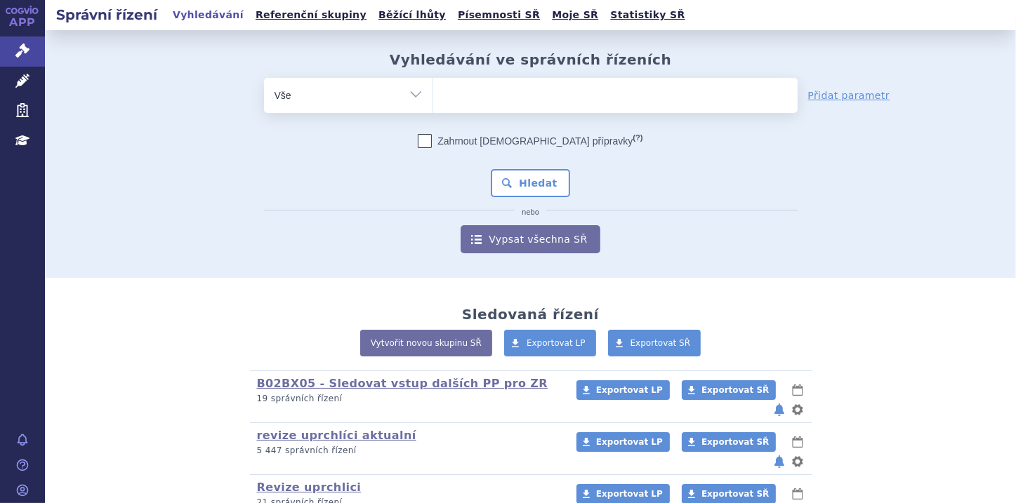
click at [475, 90] on ul at bounding box center [615, 92] width 364 height 29
click at [433, 90] on select at bounding box center [433, 94] width 1 height 35
click at [408, 93] on select "Vše Spisová značka Typ SŘ Přípravek/SUKL kód Účastník/Držitel" at bounding box center [348, 94] width 169 height 32
select select "filter-file-number"
click at [264, 78] on select "Vše Spisová značka Typ SŘ Přípravek/SUKL kód Účastník/Držitel" at bounding box center [348, 94] width 169 height 32
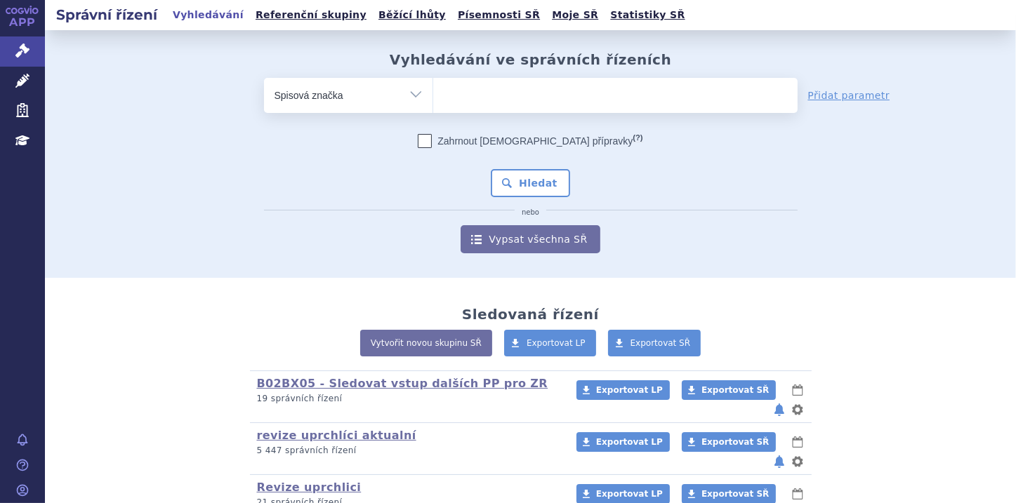
click at [437, 95] on ul at bounding box center [615, 92] width 364 height 29
click at [433, 95] on select at bounding box center [433, 94] width 1 height 35
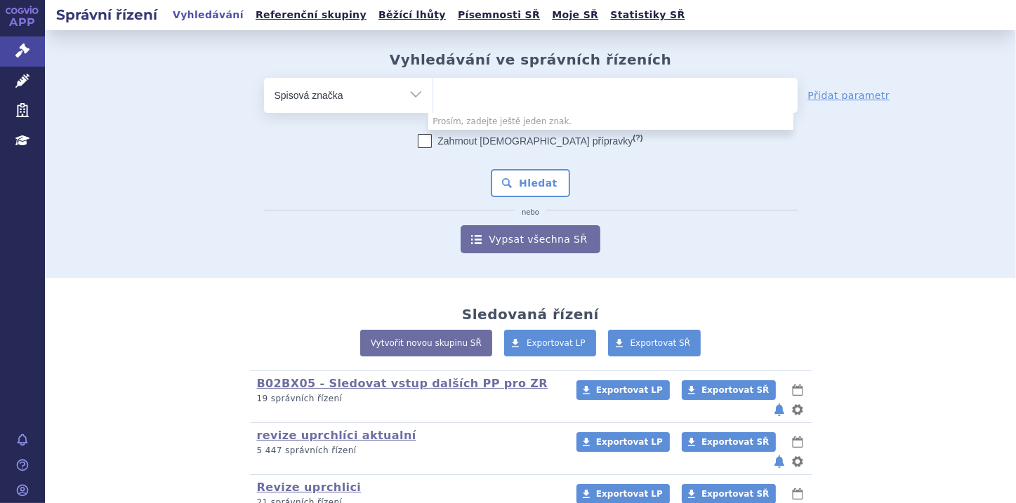
paste input "SUKLS337168/2024"
type input "SUKLS337168/2024"
select select "SUKLS337168/2024"
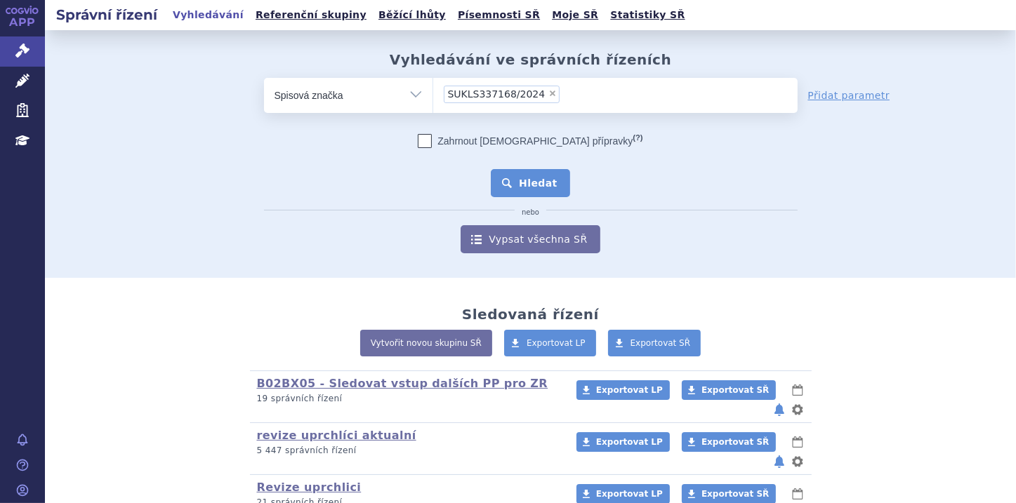
click at [523, 185] on button "Hledat" at bounding box center [530, 183] width 79 height 28
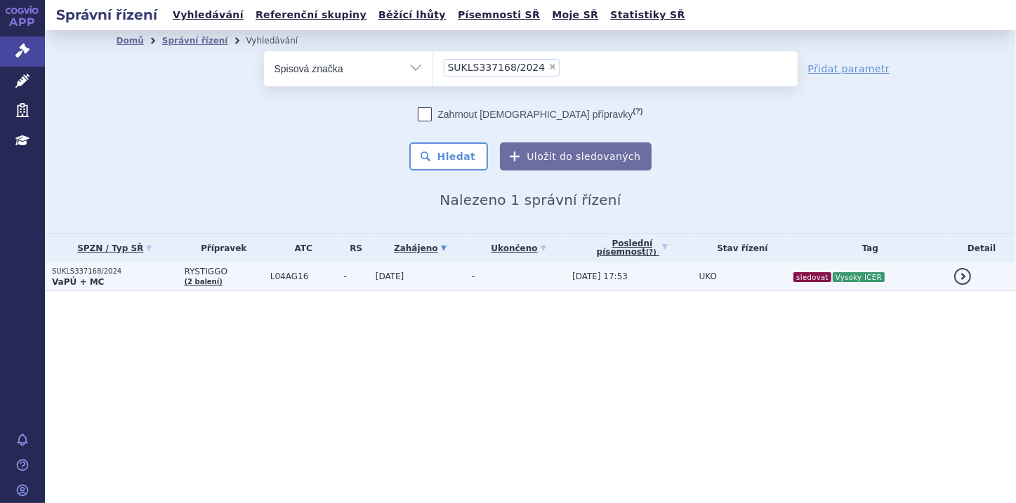
click at [67, 270] on p "SUKLS337168/2024" at bounding box center [115, 272] width 126 height 10
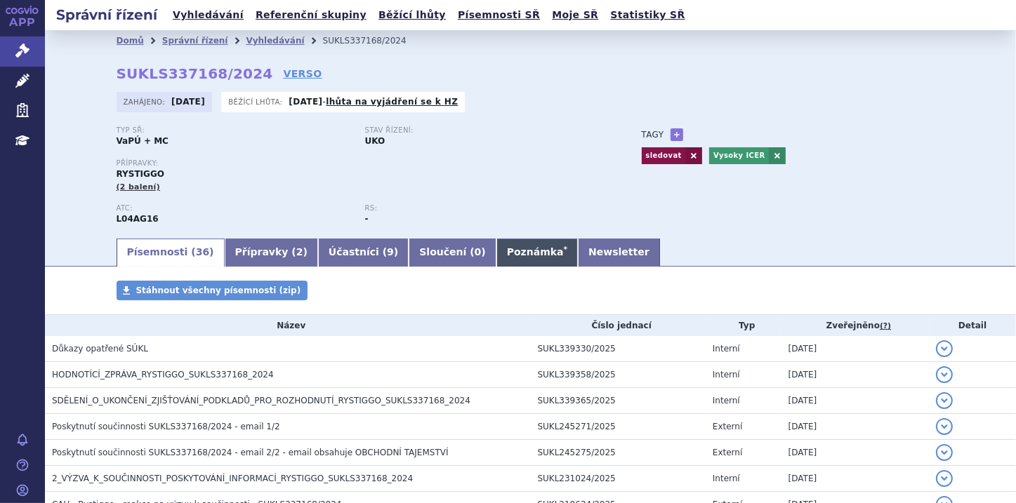
click at [496, 252] on link "Poznámka *" at bounding box center [536, 253] width 81 height 28
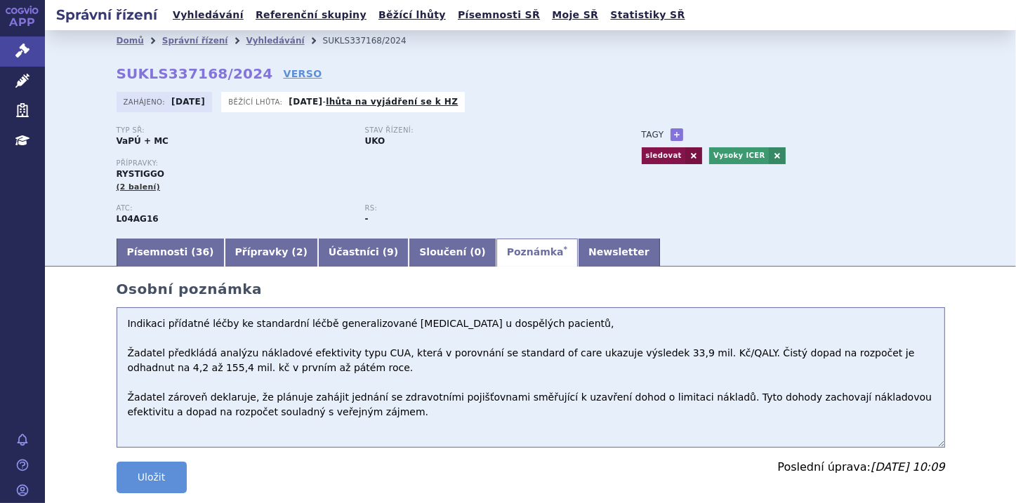
click at [123, 326] on textarea "Indikaci přídatné léčby ke standardní léčbě generalizované myasthenia gravis u …" at bounding box center [531, 378] width 829 height 140
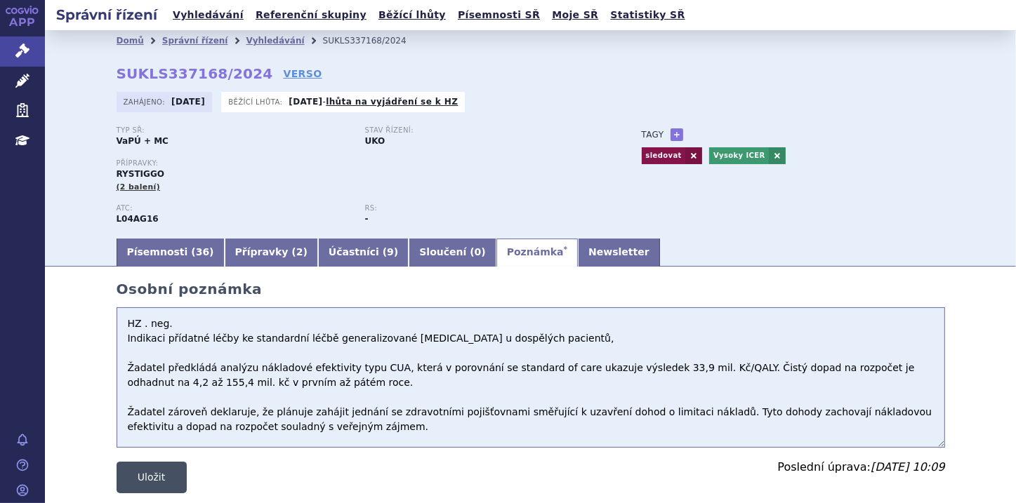
click at [152, 480] on button "Uložit" at bounding box center [152, 478] width 70 height 32
click at [180, 325] on textarea "Indikaci přídatné léčby ke standardní léčbě generalizované myasthenia gravis u …" at bounding box center [531, 378] width 829 height 140
paste textarea "Předložená analýza obsahuje limitace, které neumožňují nákladovou efektivitu"
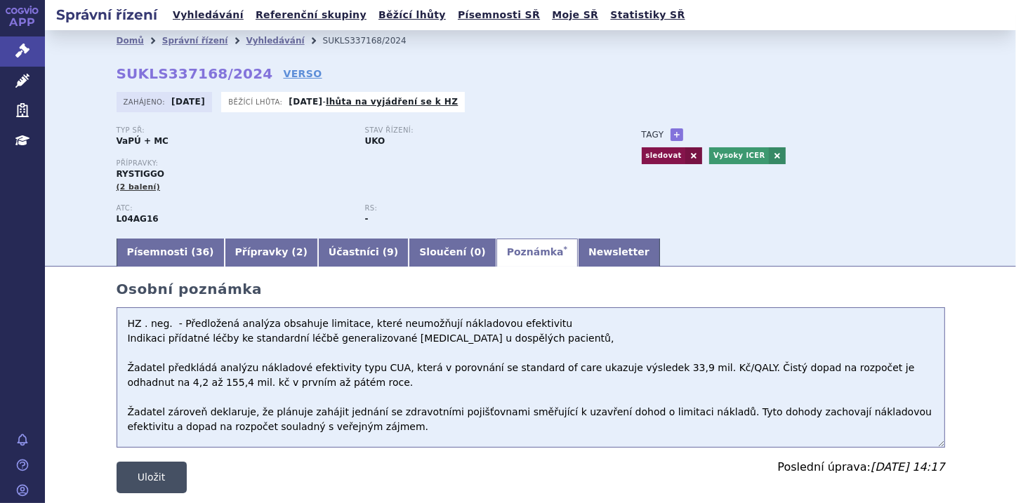
type textarea "HZ . neg. - Předložená analýza obsahuje limitace, které neumožňují nákladovou e…"
click at [137, 483] on button "Uložit" at bounding box center [152, 478] width 70 height 32
click at [144, 475] on button "Uložit" at bounding box center [152, 478] width 70 height 32
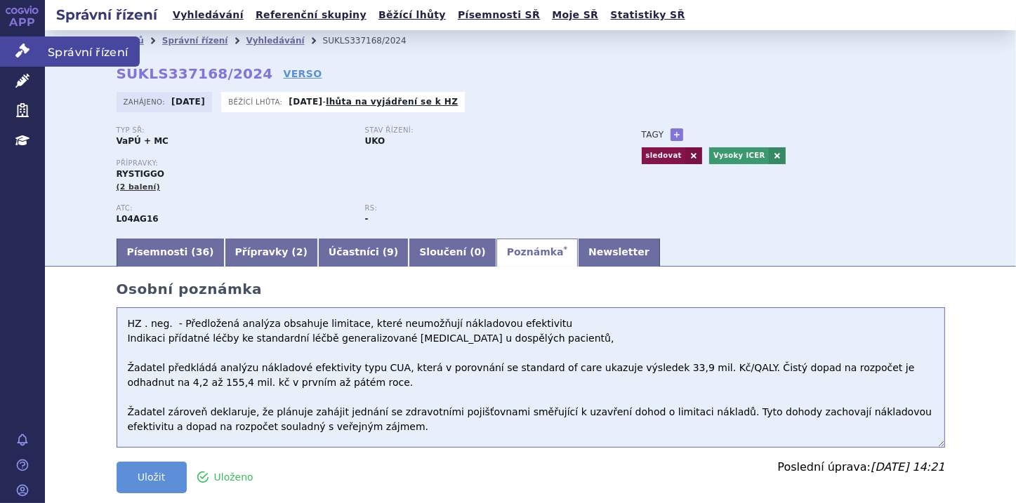
click at [13, 53] on link "Správní řízení" at bounding box center [22, 51] width 45 height 29
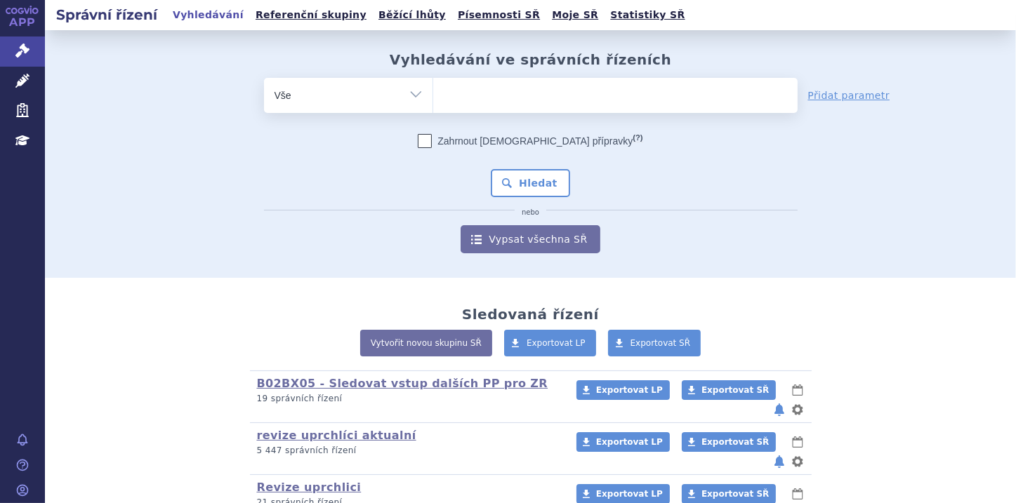
click at [416, 89] on select "Vše Spisová značka Typ SŘ Přípravek/SUKL kód Účastník/Držitel" at bounding box center [348, 94] width 169 height 32
select select "filter-file-number"
click at [264, 78] on select "Vše Spisová značka Typ SŘ Přípravek/SUKL kód Účastník/Držitel" at bounding box center [348, 94] width 169 height 32
click at [436, 98] on ul at bounding box center [615, 92] width 364 height 29
click at [433, 98] on select at bounding box center [433, 94] width 1 height 35
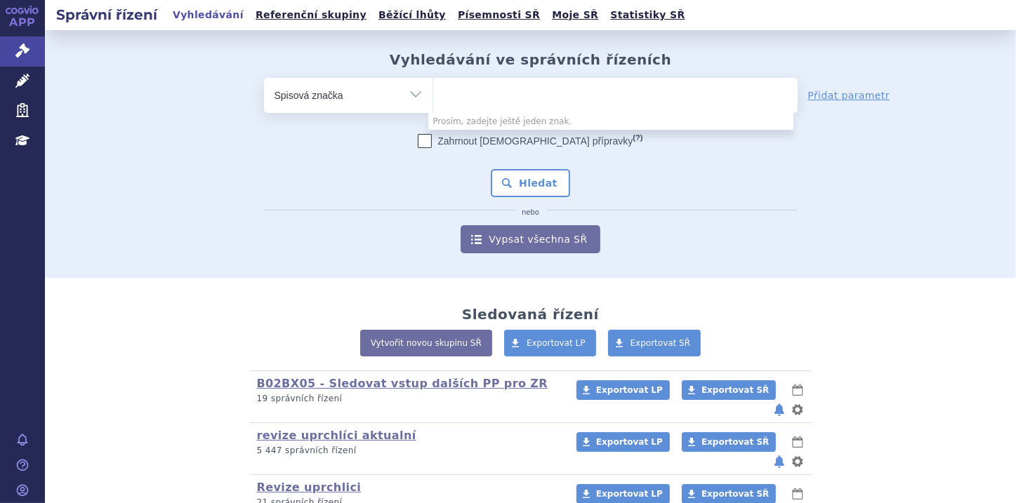
paste input "SUKLS268939/2025"
type input "SUKLS268939/2025"
select select "SUKLS268939/2025"
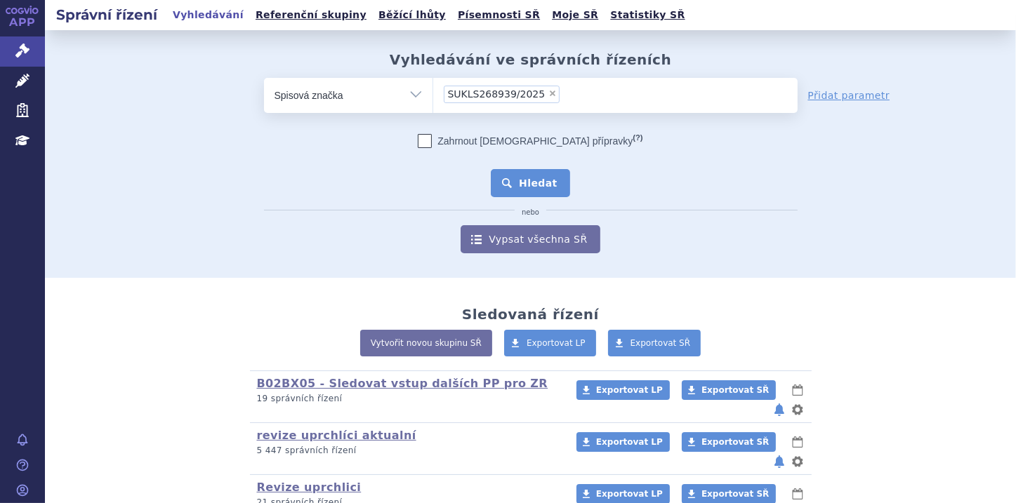
click at [535, 186] on button "Hledat" at bounding box center [530, 183] width 79 height 28
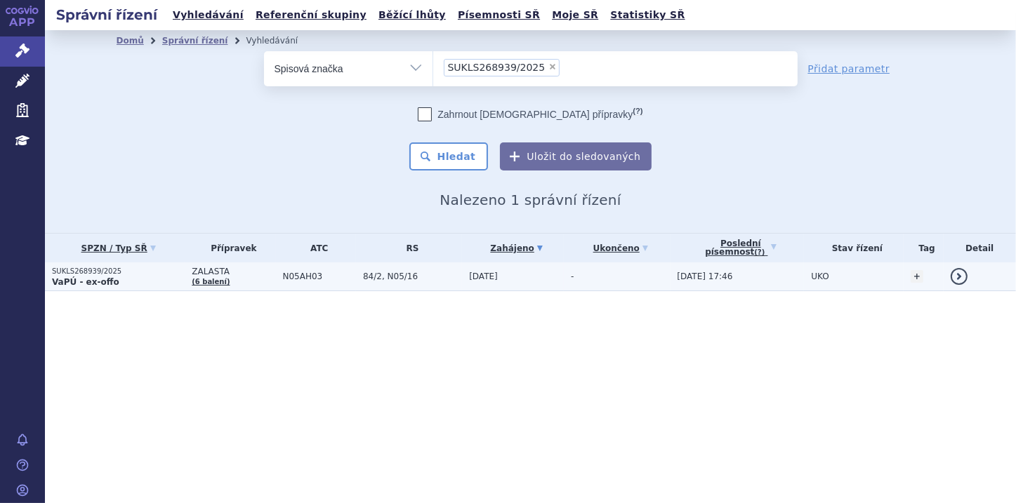
click at [112, 285] on p "VaPÚ - ex-offo" at bounding box center [118, 282] width 133 height 11
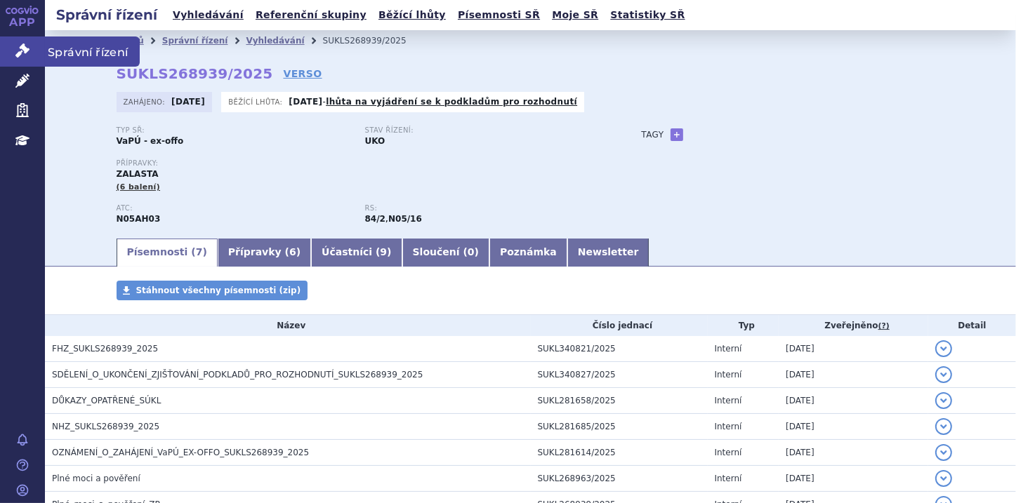
click at [18, 55] on icon at bounding box center [22, 51] width 14 height 14
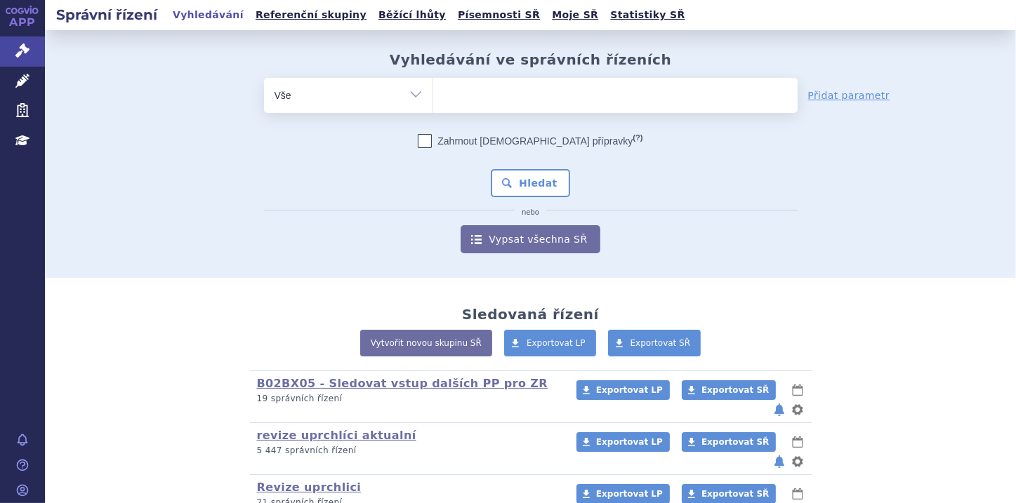
click at [409, 94] on select "Vše Spisová značka Typ SŘ Přípravek/SUKL kód Účastník/Držitel" at bounding box center [348, 94] width 169 height 32
select select "filter-file-number"
click at [264, 78] on select "Vše Spisová značka Typ SŘ Přípravek/SUKL kód Účastník/Držitel" at bounding box center [348, 94] width 169 height 32
click at [467, 91] on ul at bounding box center [615, 92] width 364 height 29
click at [433, 91] on select at bounding box center [433, 94] width 1 height 35
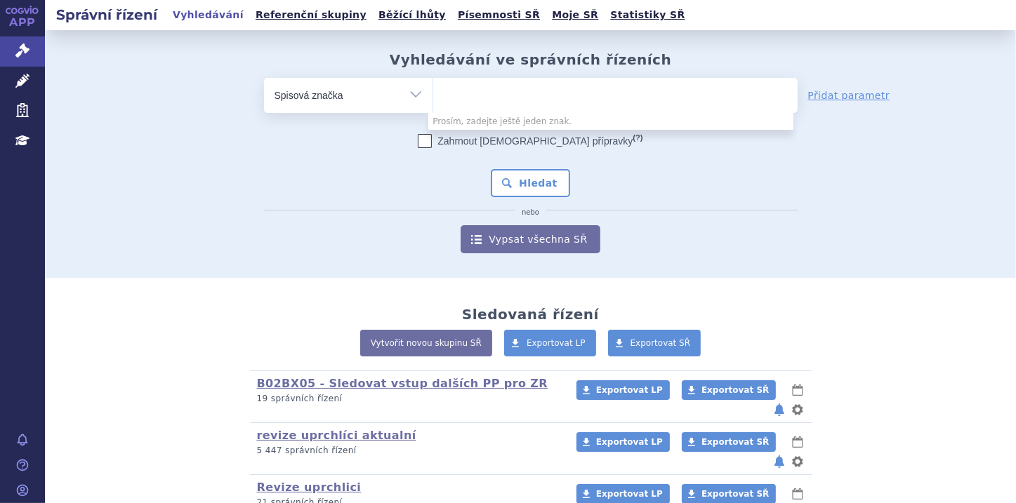
paste input "SUKLS268817/2025"
type input "SUKLS268817/2025"
select select "SUKLS268817/2025"
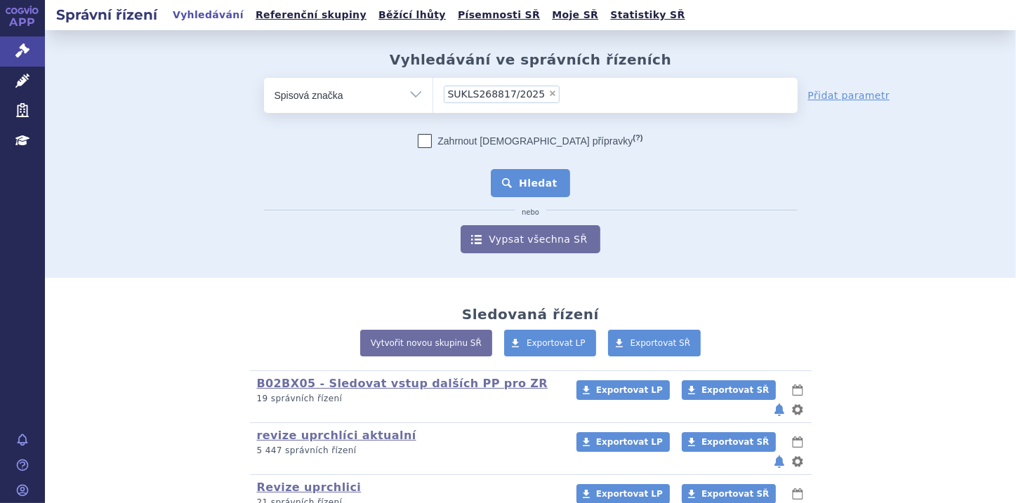
click at [550, 184] on button "Hledat" at bounding box center [530, 183] width 79 height 28
